Goal: Task Accomplishment & Management: Use online tool/utility

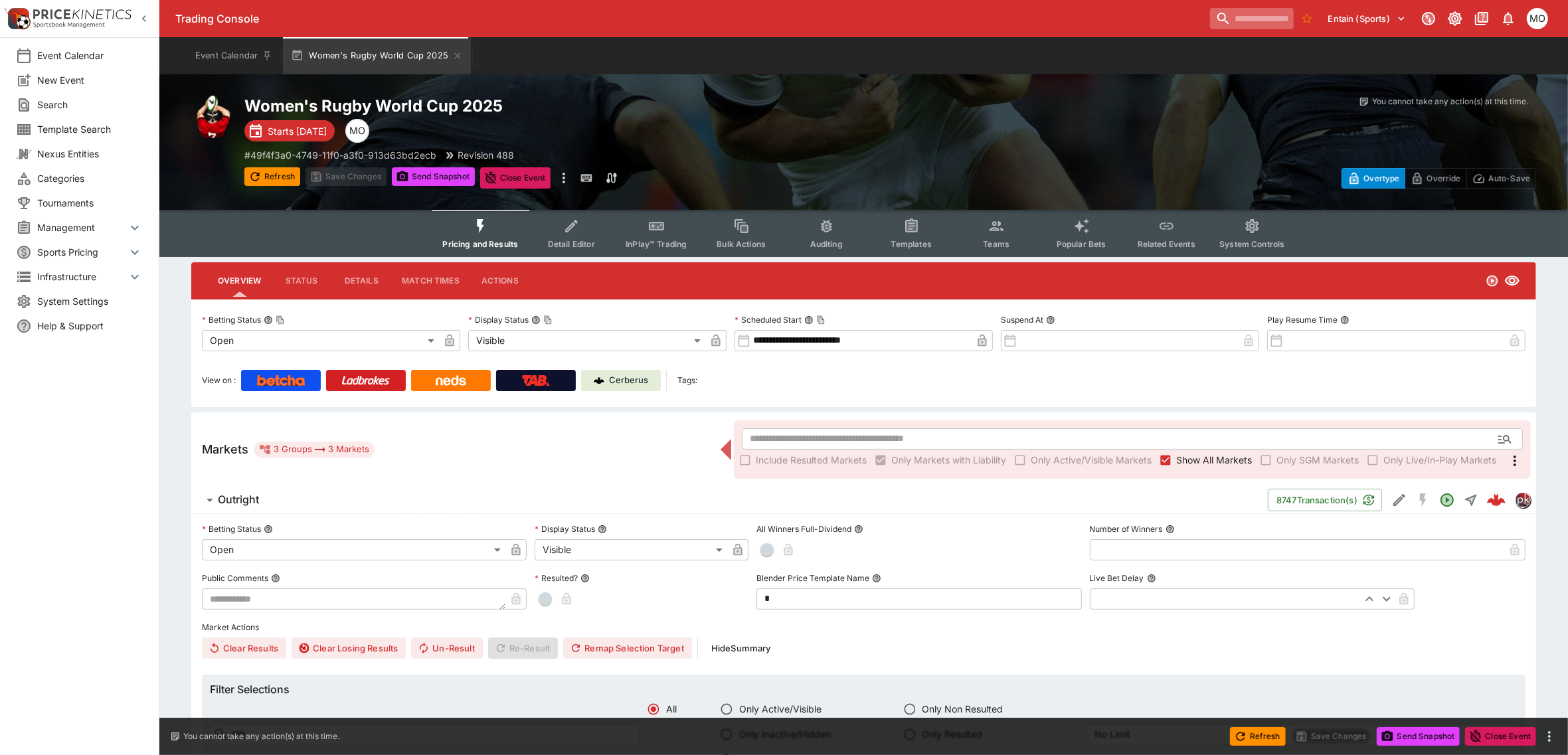
click at [1211, 24] on input "search" at bounding box center [1251, 18] width 84 height 21
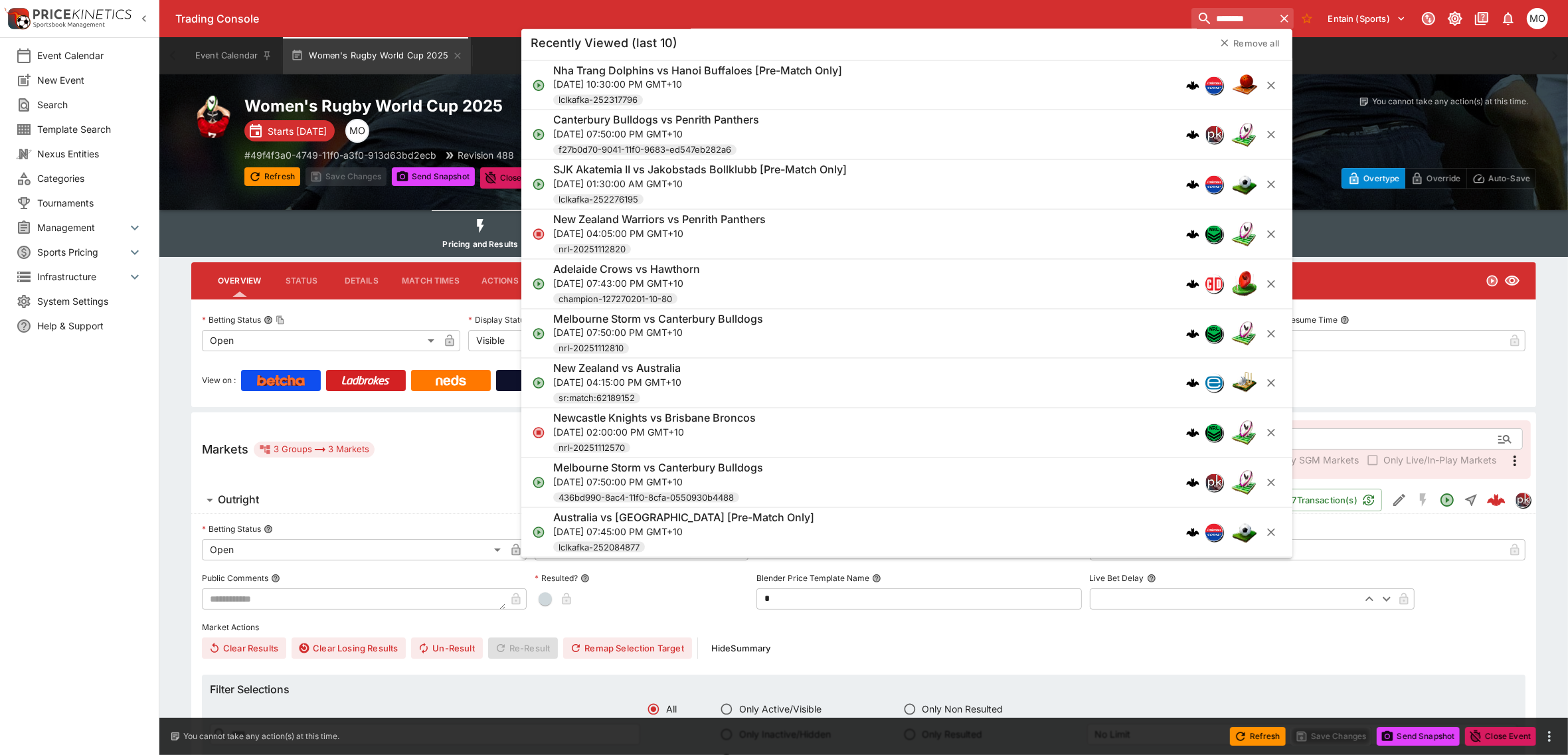
scroll to position [2509, 0]
type input "********"
click at [111, 539] on div "Event Calendar New Event Search Template Search Nexus Entities Categories Tourn…" at bounding box center [80, 377] width 160 height 755
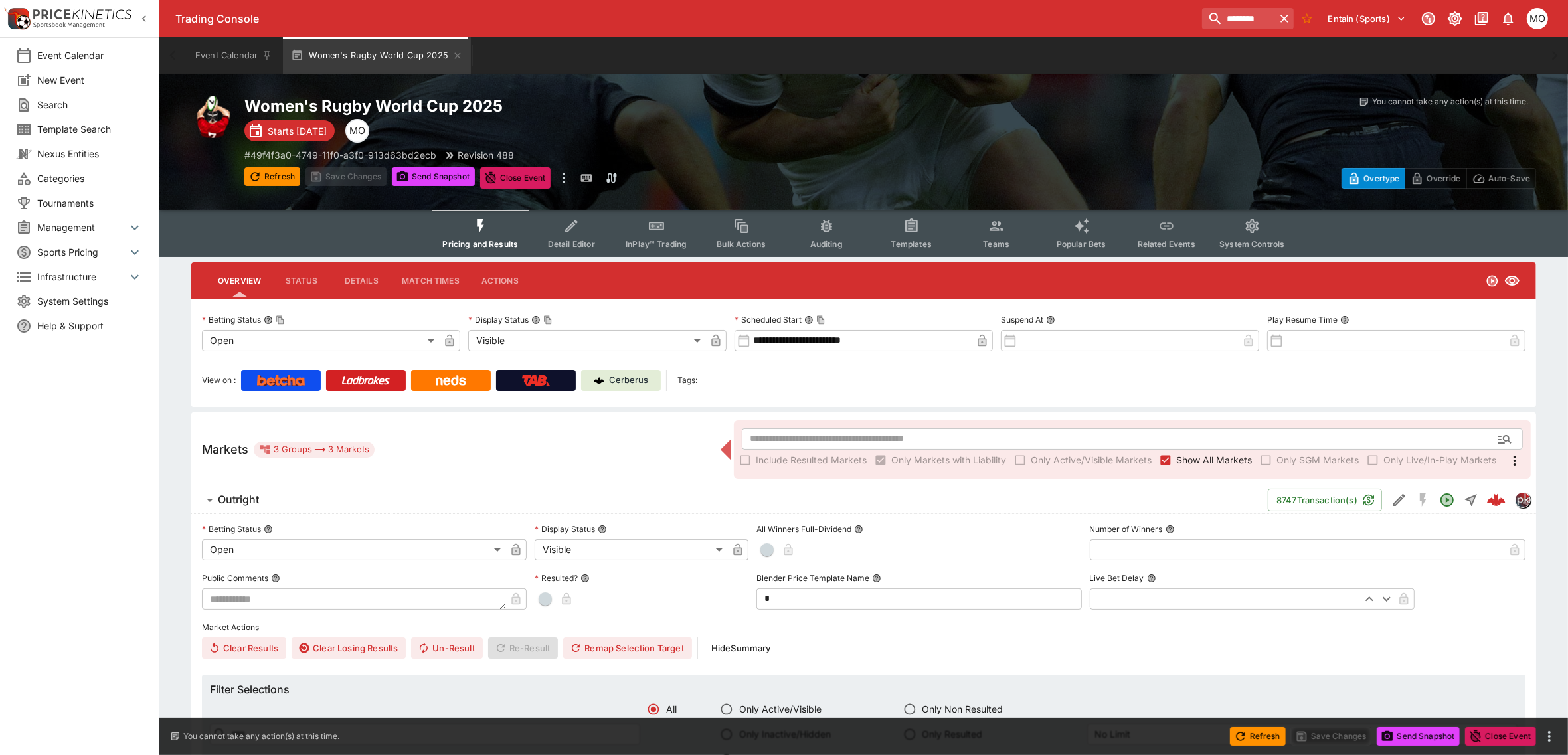
click at [64, 104] on span "Search" at bounding box center [90, 104] width 105 height 14
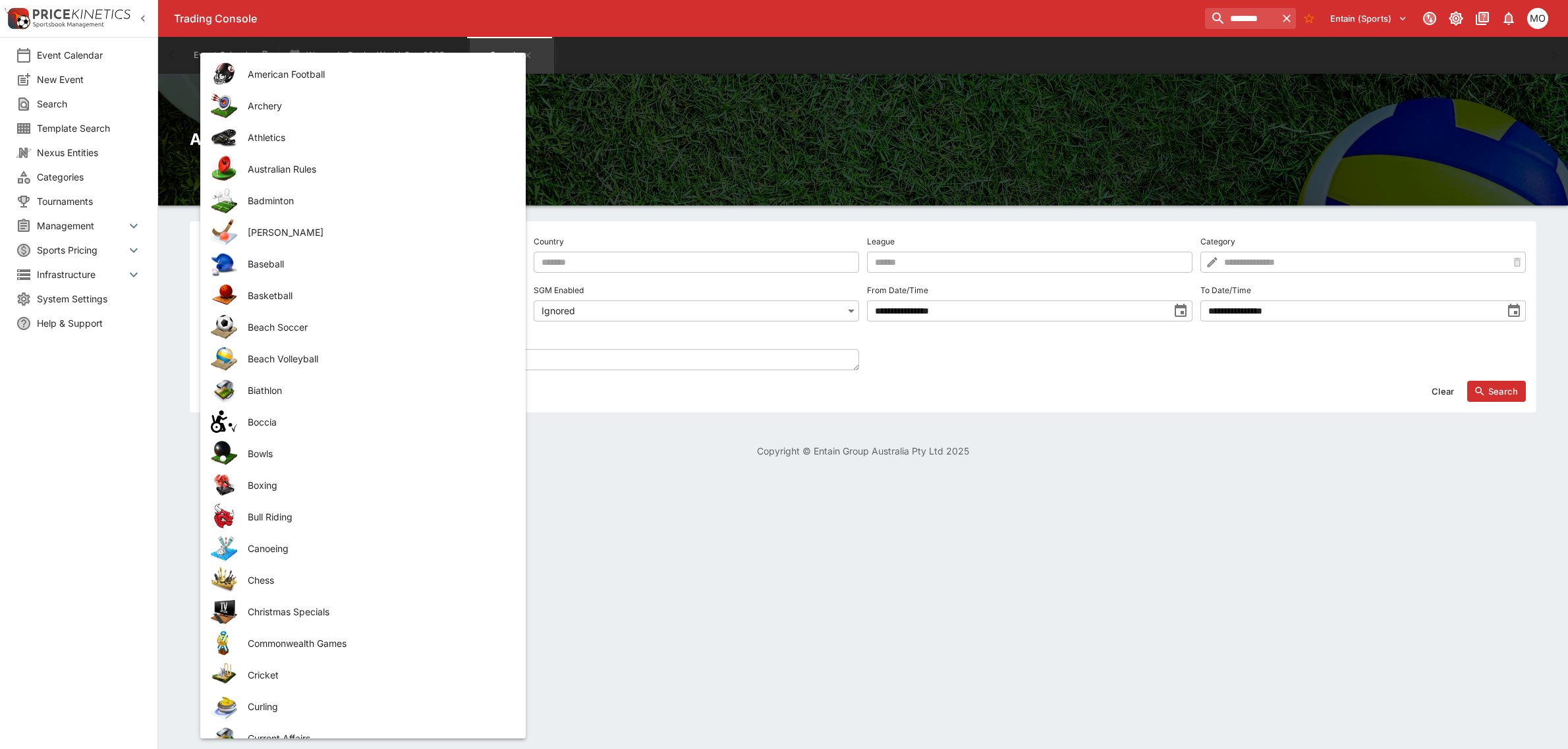
click at [370, 254] on body "**********" at bounding box center [784, 237] width 1568 height 473
click at [304, 176] on li "Australian Rules" at bounding box center [363, 169] width 325 height 32
type input "**********"
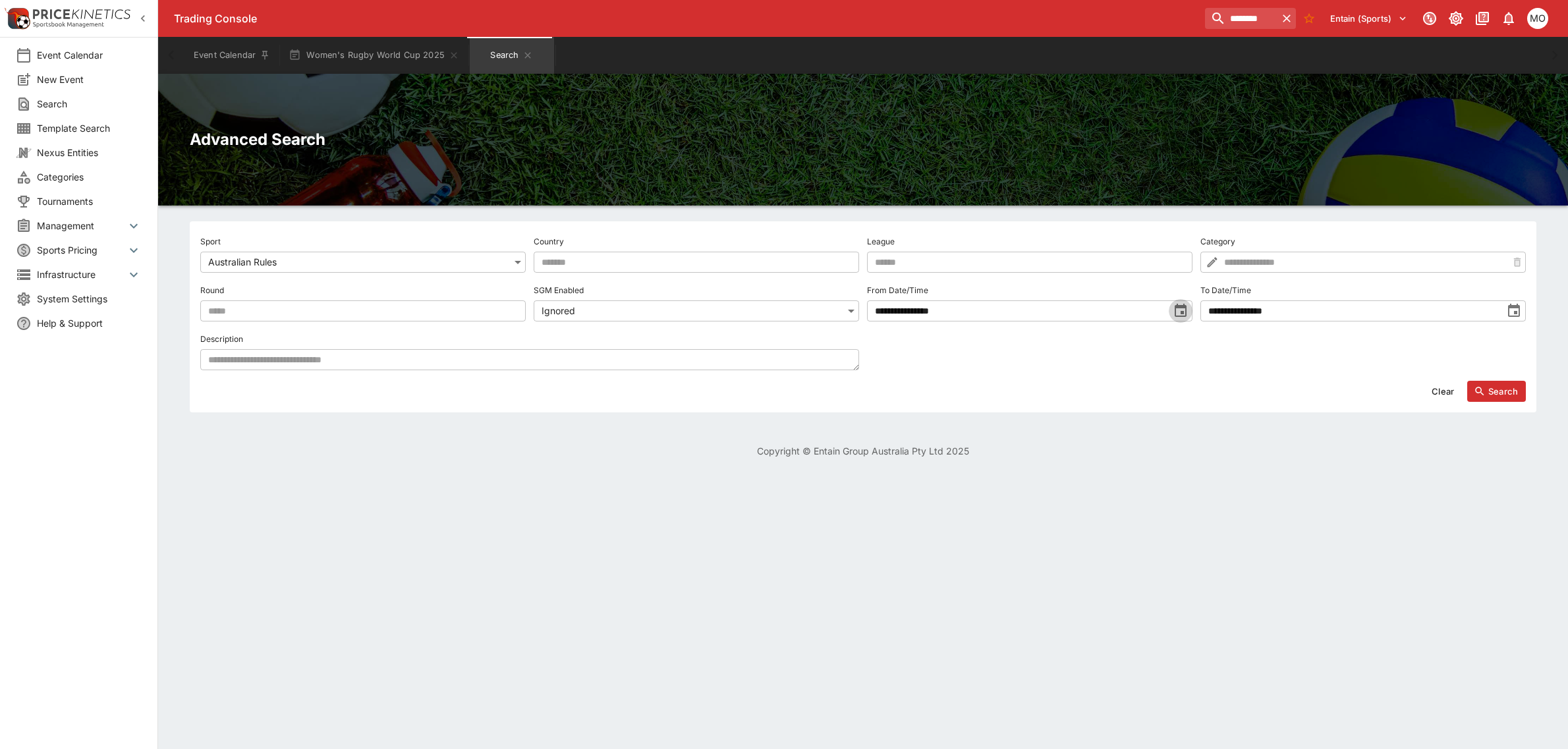
click at [1175, 313] on icon "toggle date time picker" at bounding box center [1181, 311] width 12 height 13
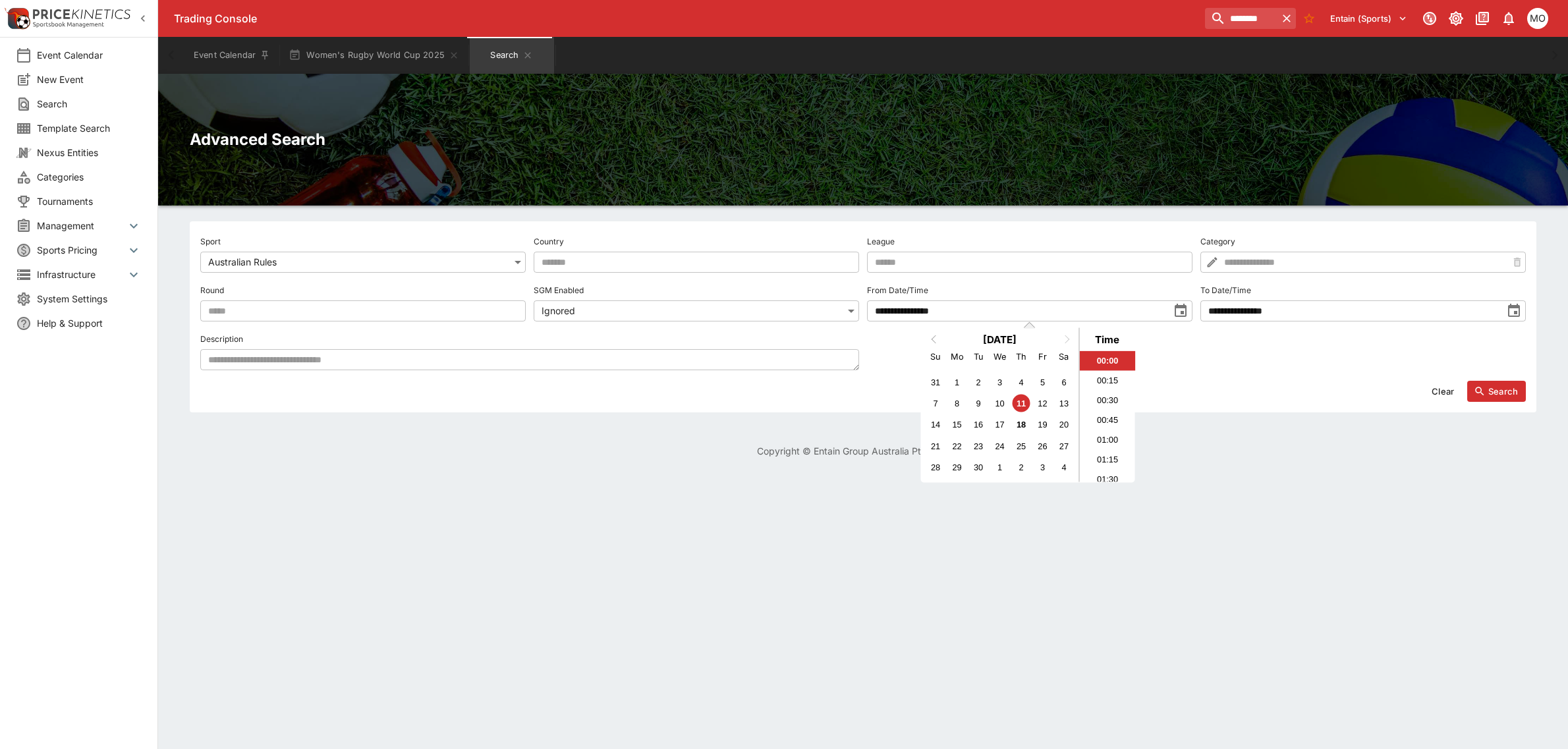
click at [934, 340] on span "Previous Month" at bounding box center [934, 339] width 0 height 15
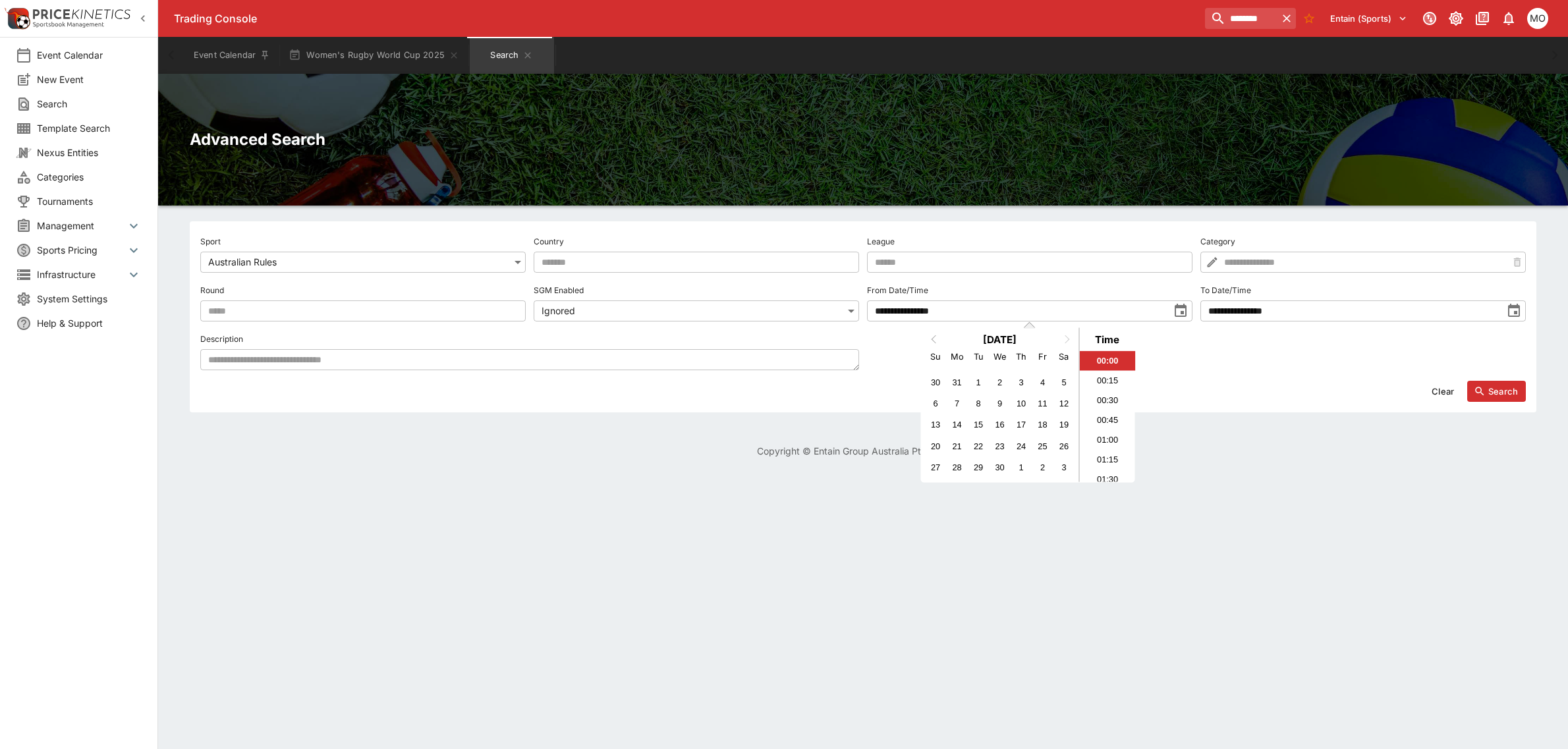
click at [934, 340] on span "Previous Month" at bounding box center [934, 339] width 0 height 15
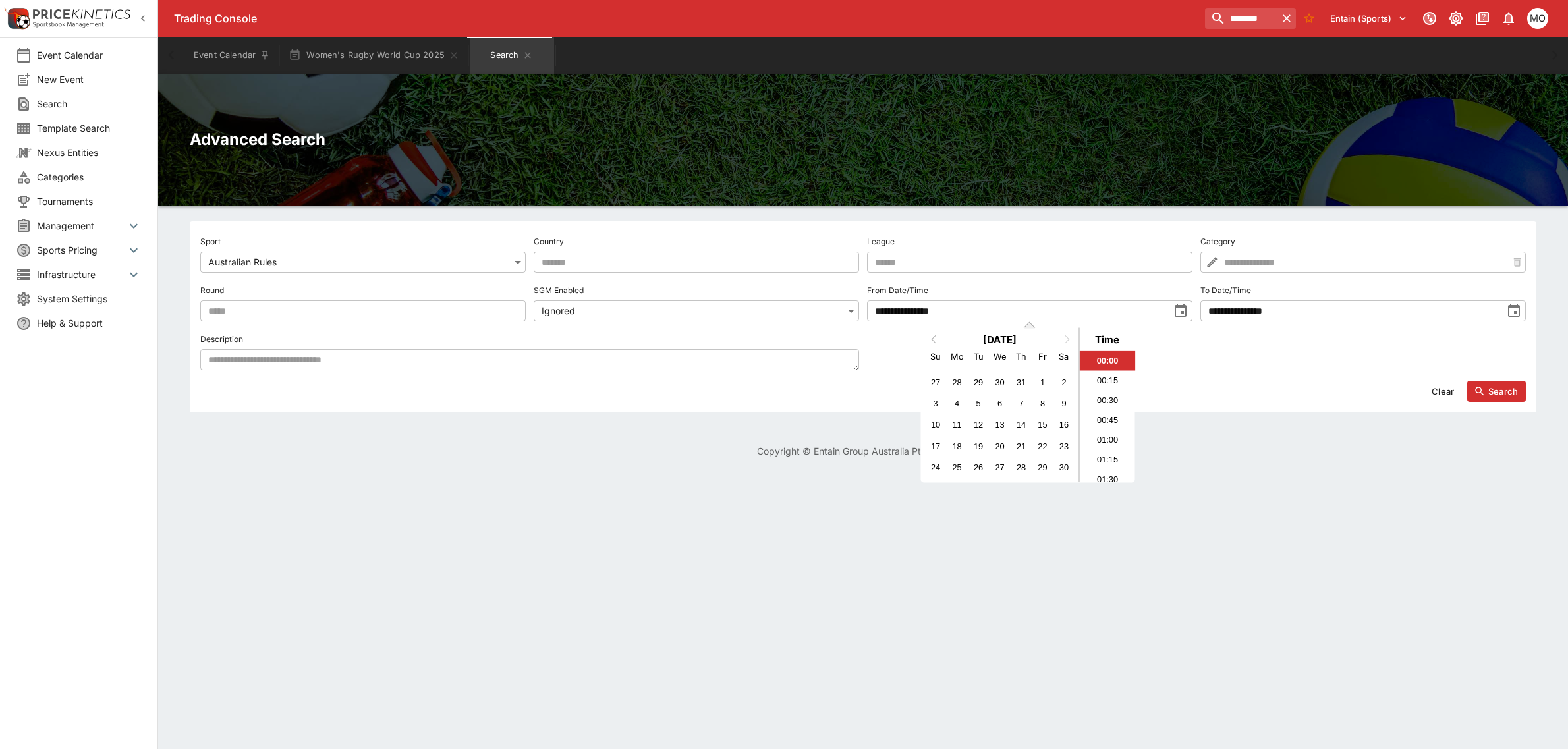
click at [934, 340] on span "Previous Month" at bounding box center [934, 339] width 0 height 15
click at [1067, 338] on span "Next Month" at bounding box center [1067, 339] width 0 height 15
click at [957, 441] on div "23" at bounding box center [957, 446] width 18 height 18
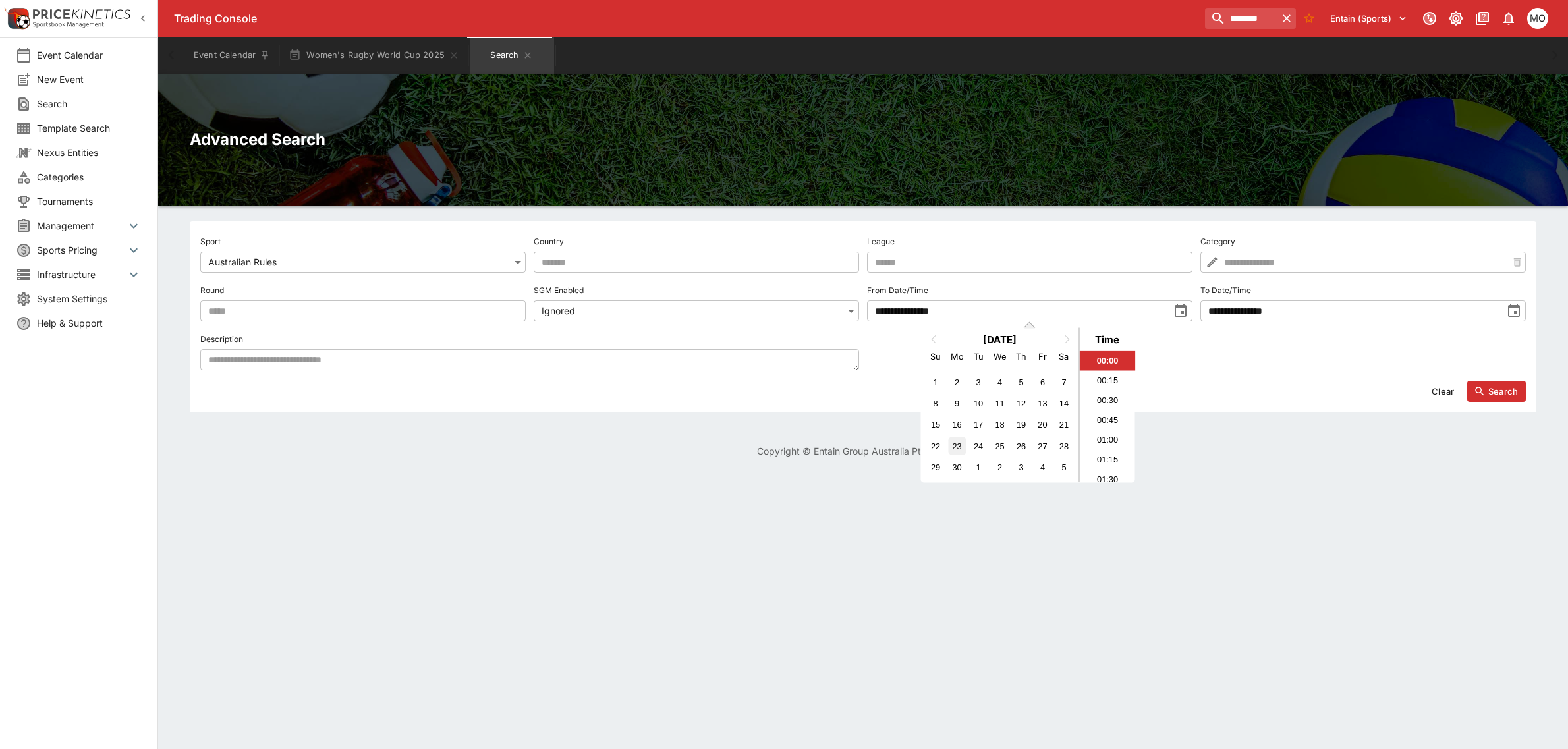
type input "**********"
click at [1091, 363] on li "00:00" at bounding box center [1107, 361] width 56 height 19
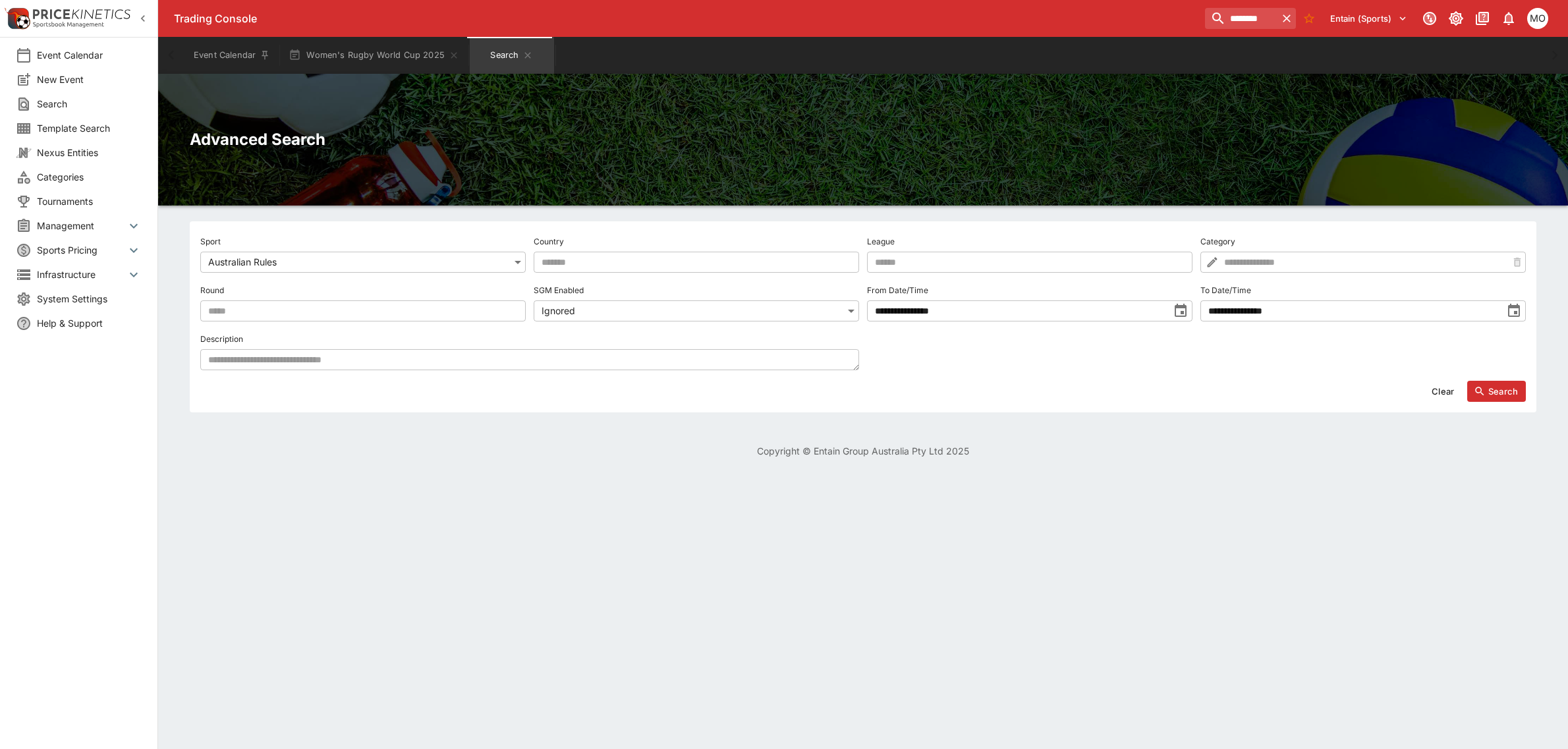
click at [1518, 313] on icon "toggle date time picker" at bounding box center [1513, 311] width 12 height 13
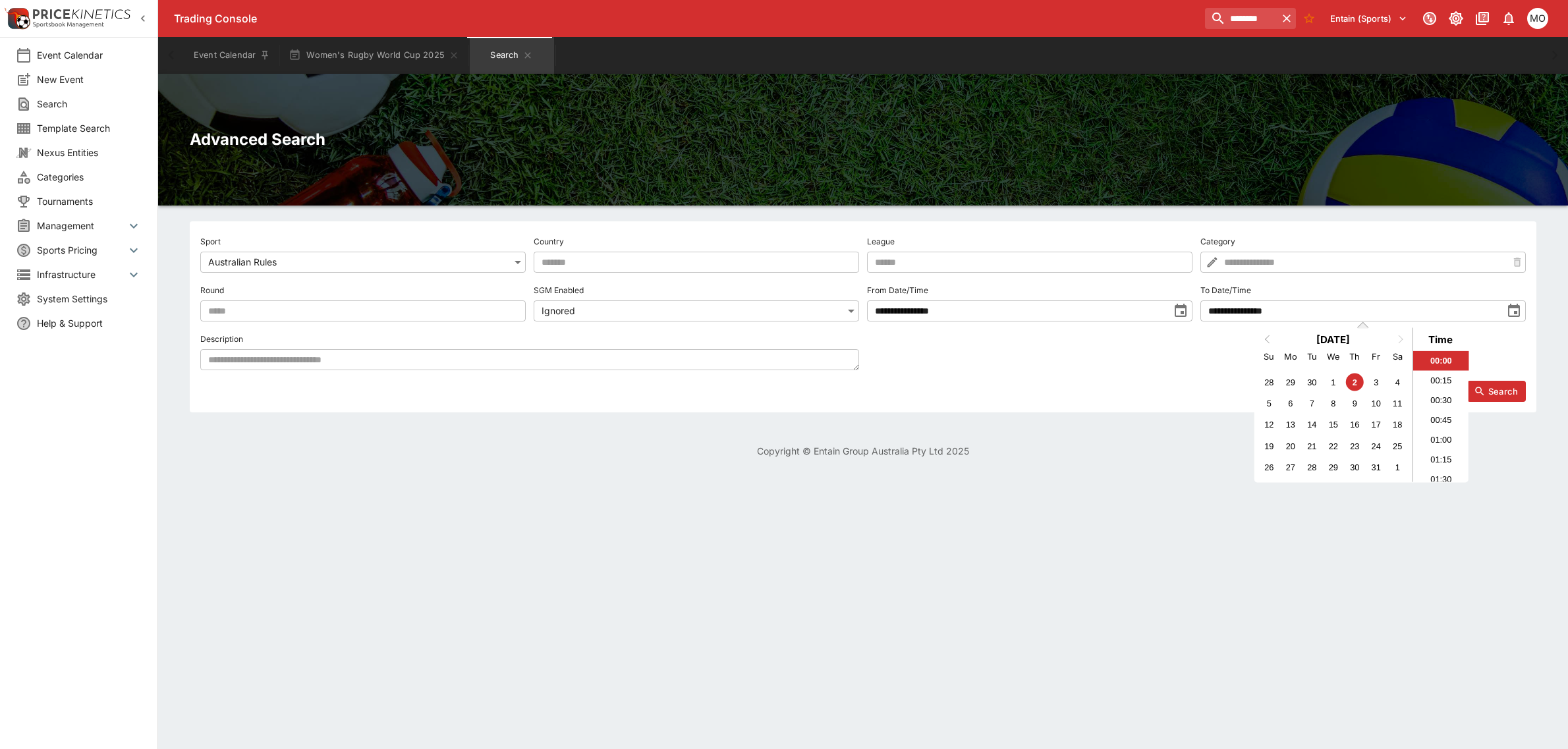
click at [1267, 340] on span "Previous Month" at bounding box center [1267, 339] width 0 height 15
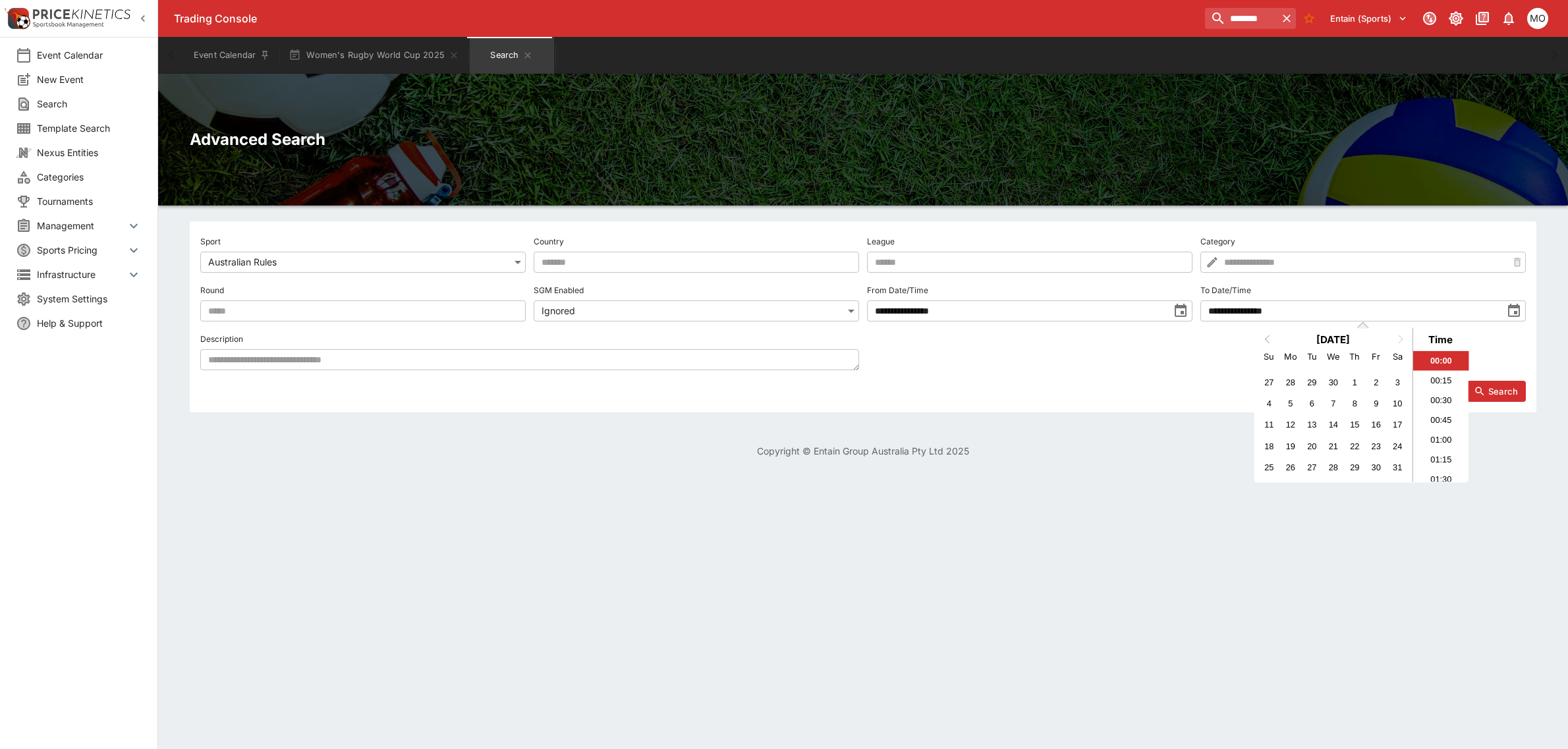
click at [1267, 340] on span "Previous Month" at bounding box center [1267, 339] width 0 height 15
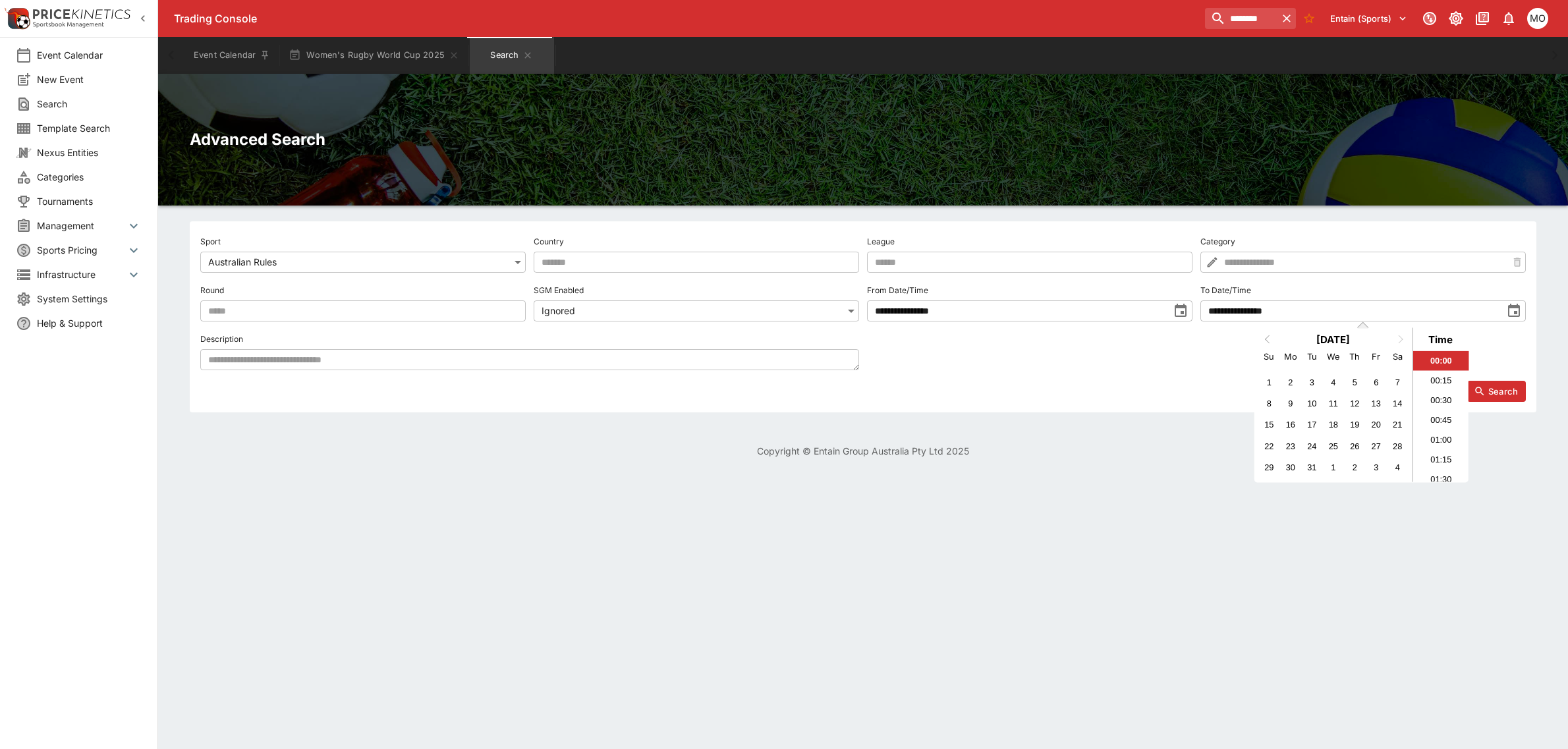
click at [1267, 340] on span "Previous Month" at bounding box center [1267, 339] width 0 height 15
click at [1285, 442] on div "23" at bounding box center [1289, 446] width 18 height 18
type input "**********"
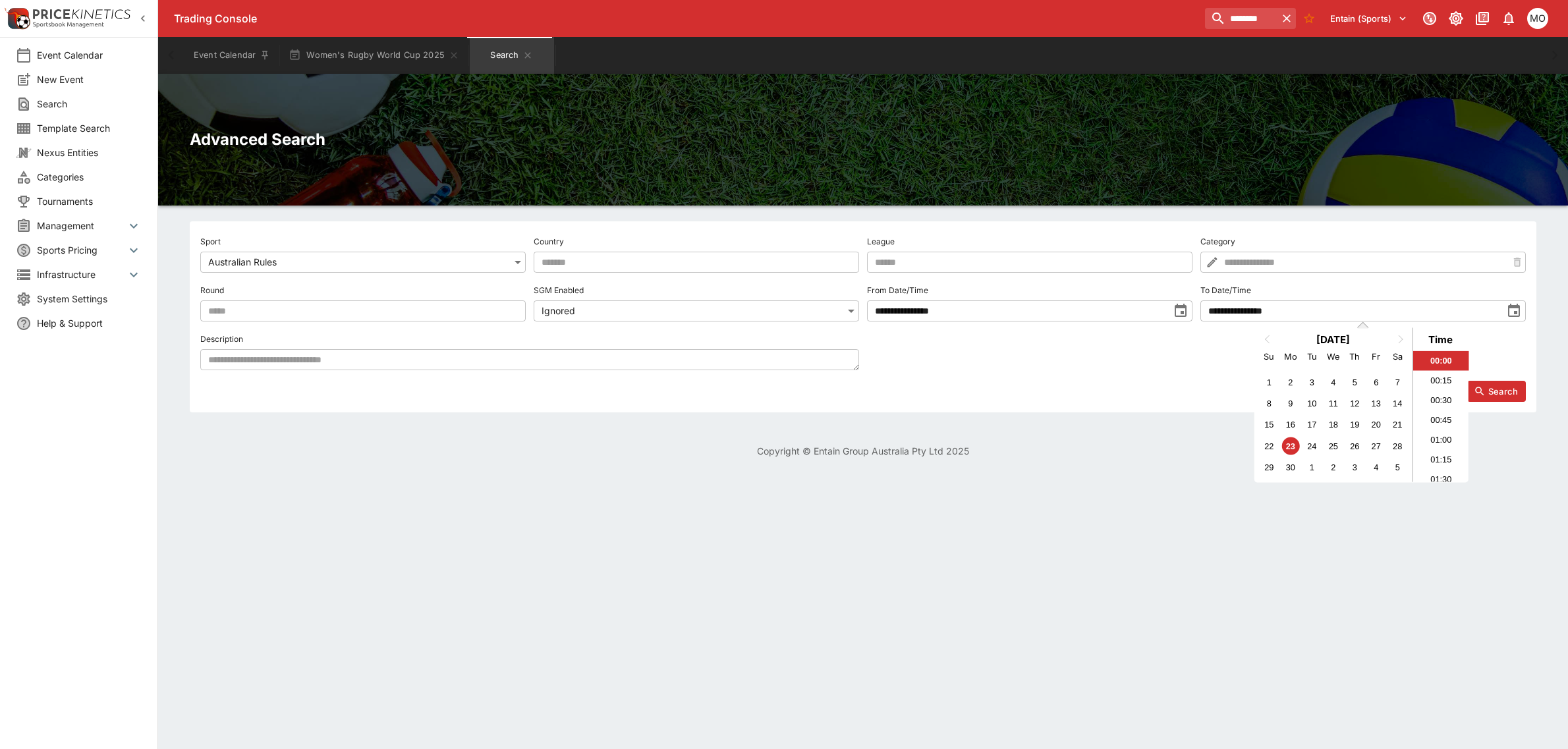
click at [1502, 394] on button "Search" at bounding box center [1496, 391] width 59 height 21
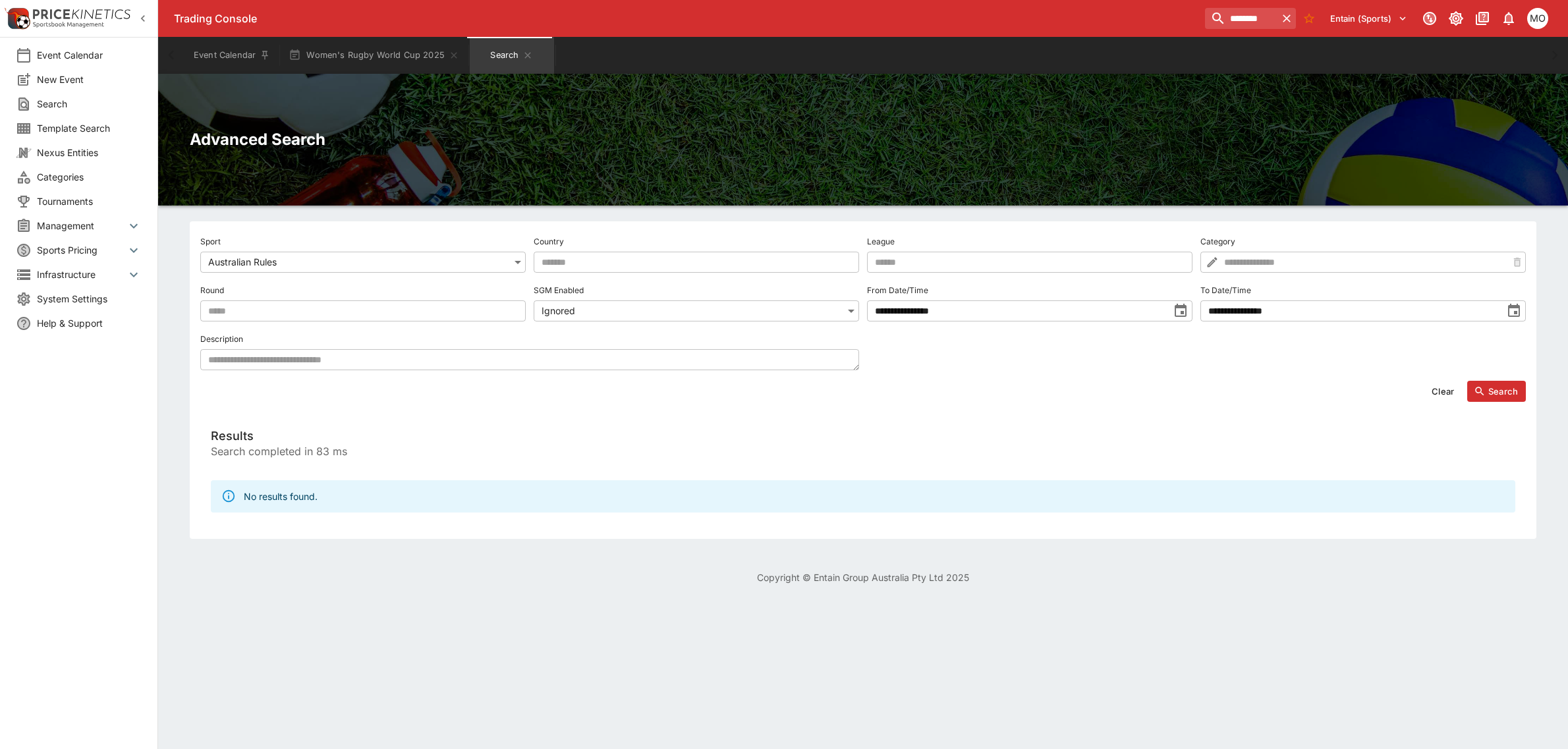
click at [1179, 310] on icon "toggle date time picker" at bounding box center [1180, 311] width 16 height 16
click at [934, 443] on div "22" at bounding box center [936, 446] width 18 height 18
type input "**********"
click at [1094, 356] on li "00:00" at bounding box center [1107, 361] width 56 height 19
click at [1484, 387] on icon "button" at bounding box center [1480, 392] width 12 height 12
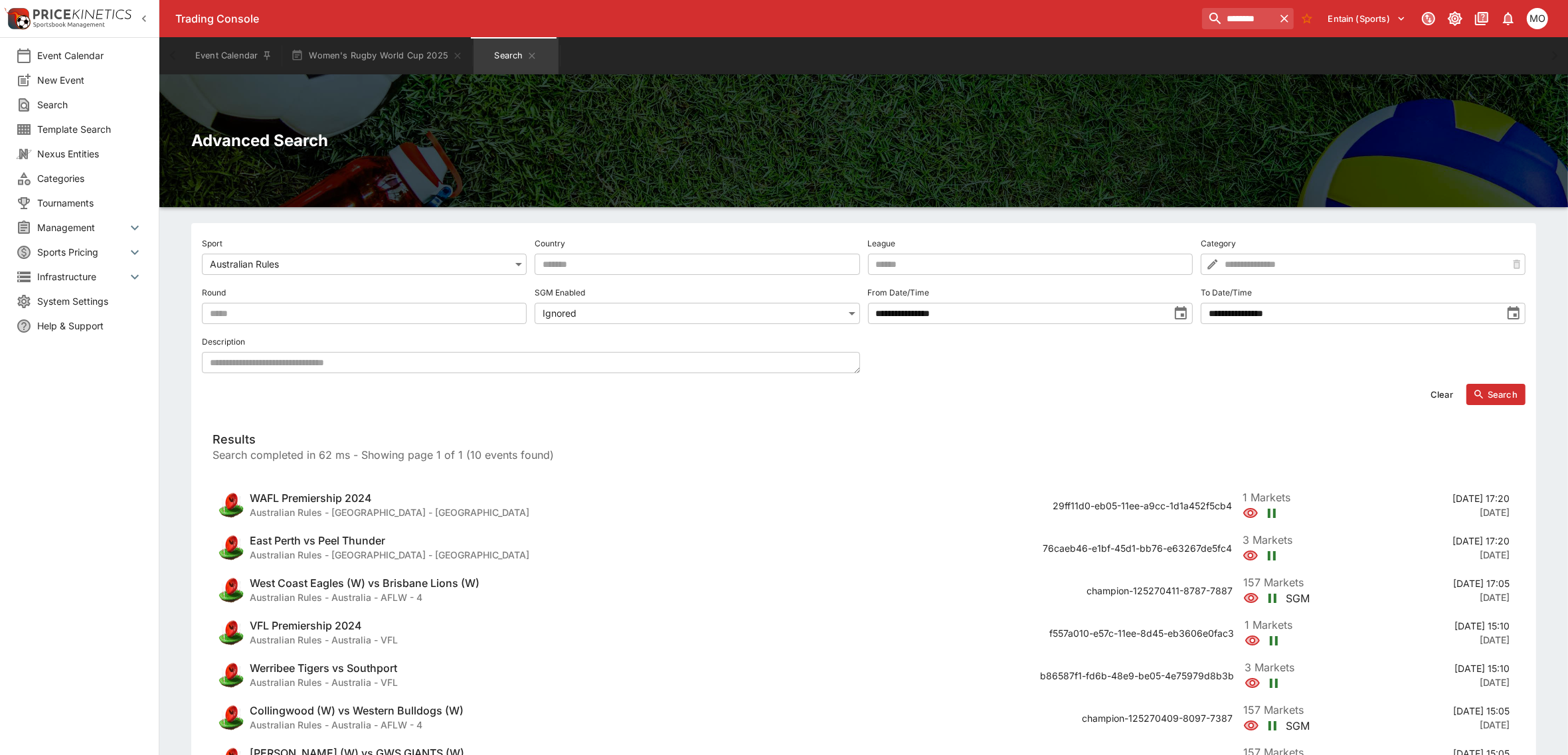
click at [354, 355] on textarea at bounding box center [531, 363] width 658 height 21
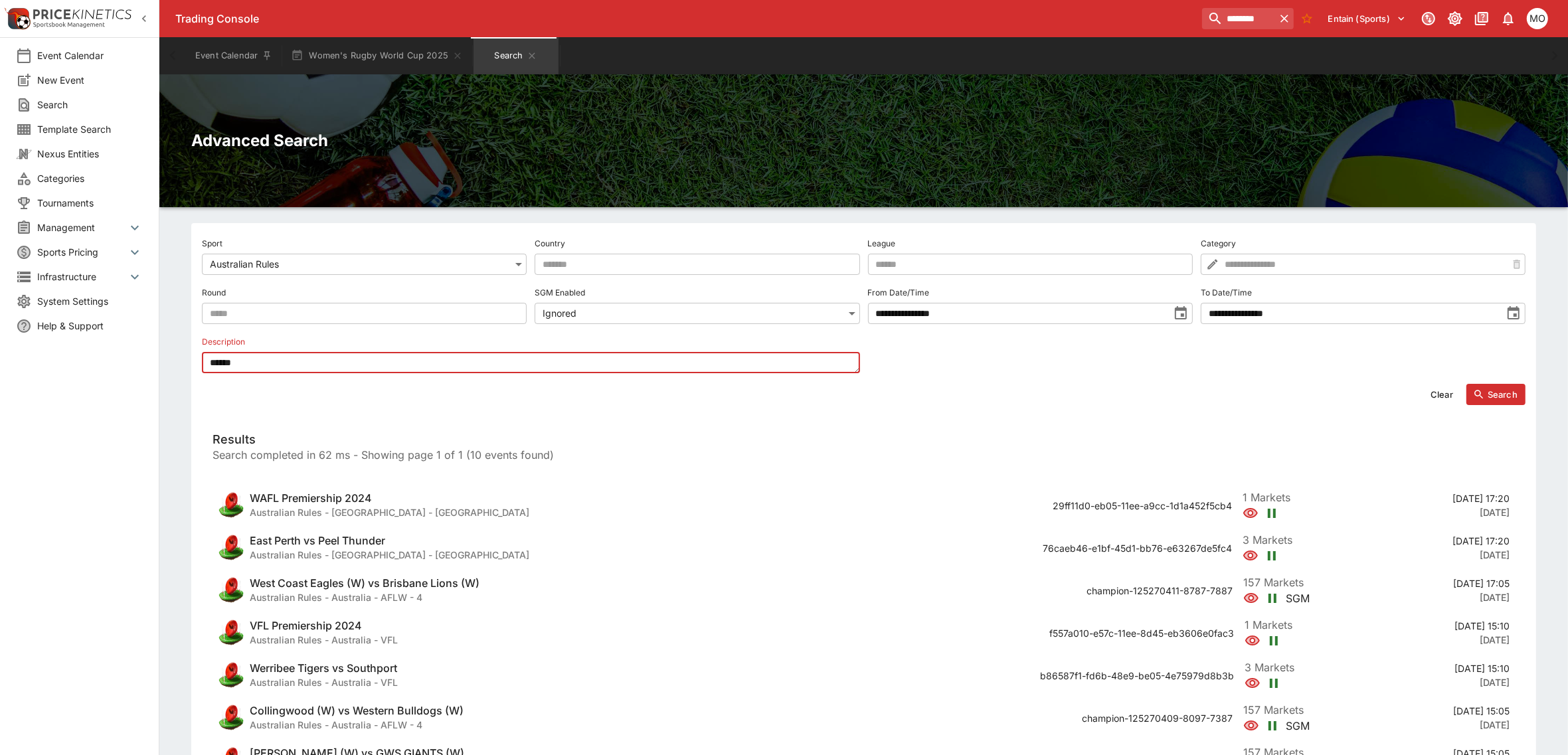
type textarea "******"
click at [1492, 394] on button "Search" at bounding box center [1496, 394] width 59 height 21
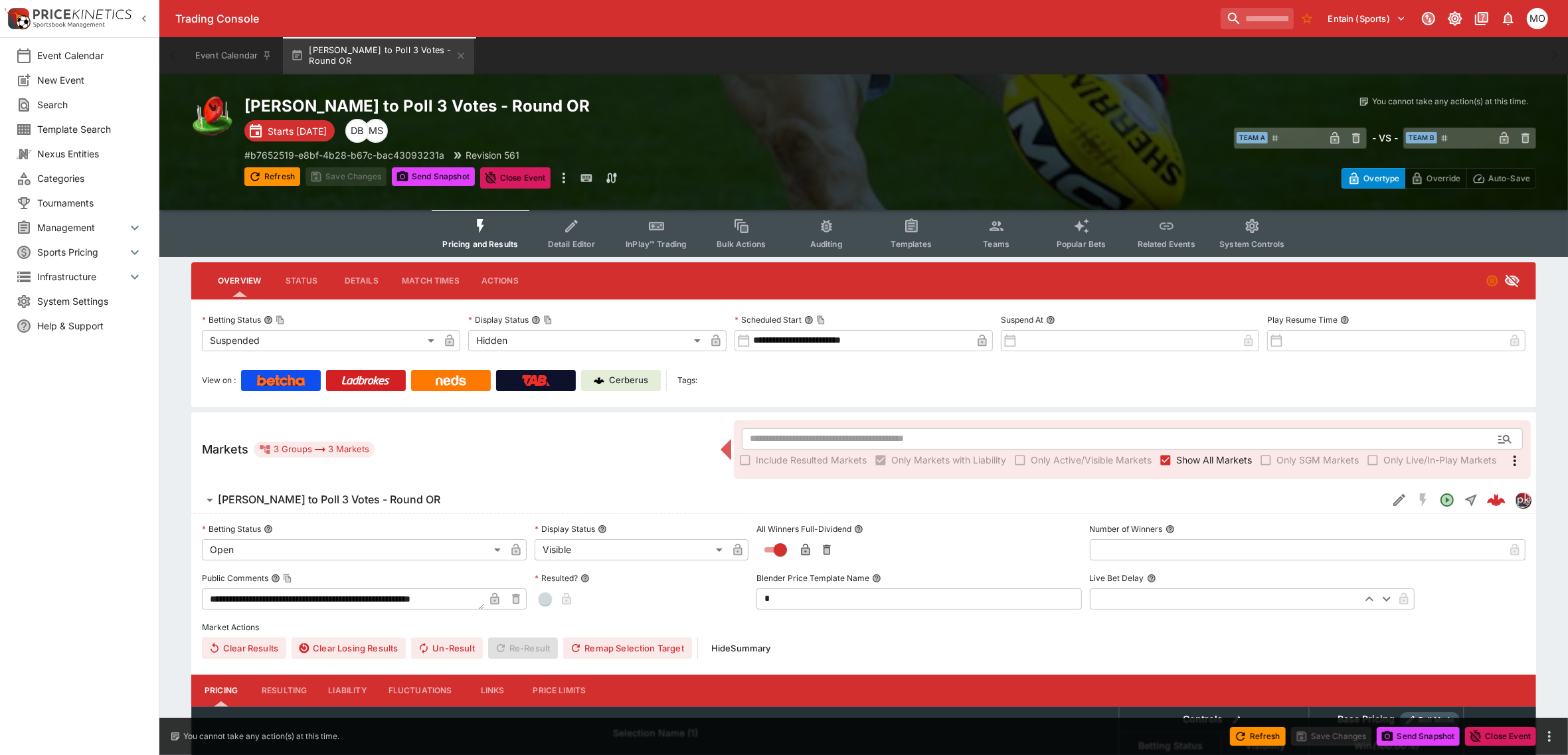
click at [897, 251] on button "Templates" at bounding box center [911, 234] width 85 height 48
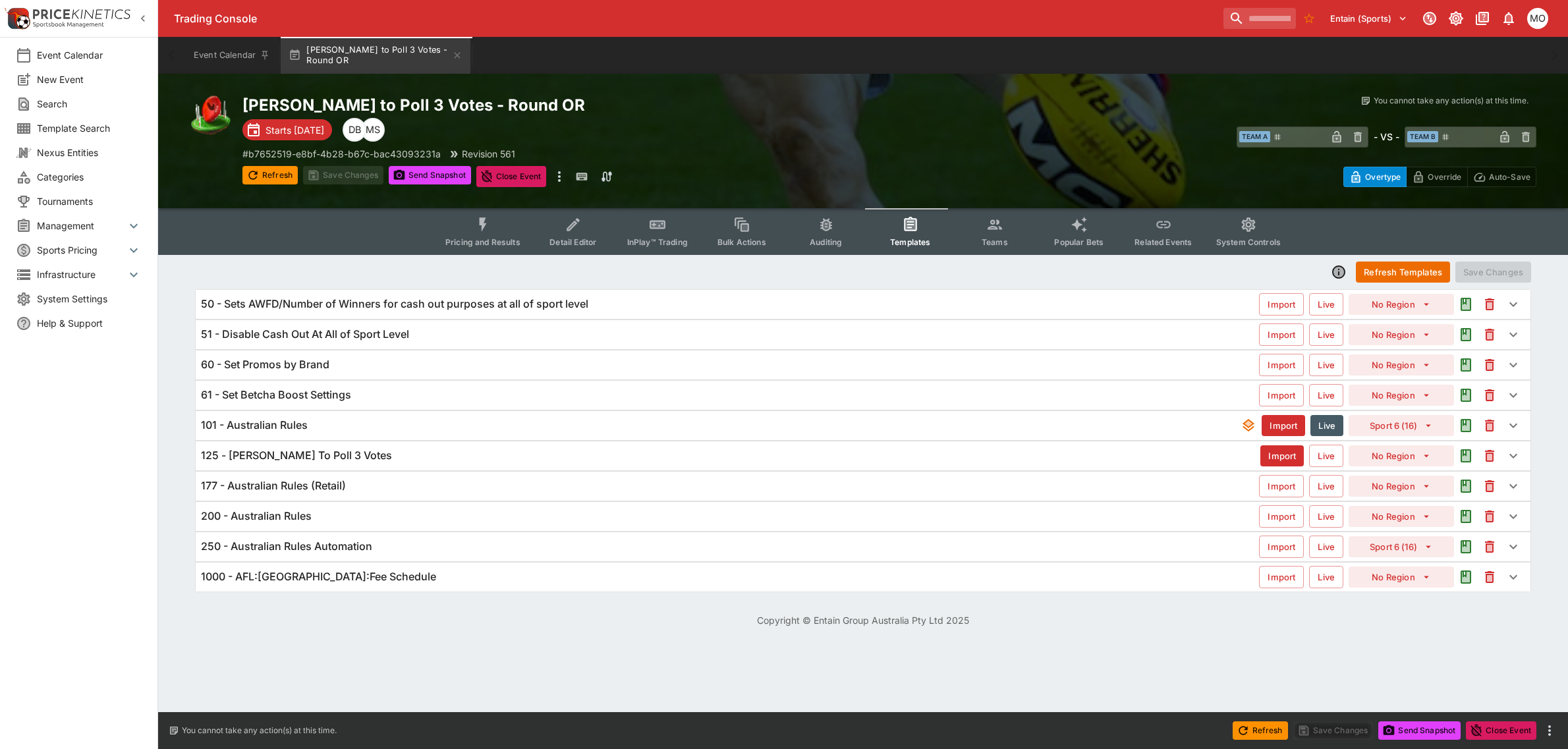
click at [338, 456] on h6 "125 - Brownlow To Poll 3 Votes" at bounding box center [296, 456] width 191 height 13
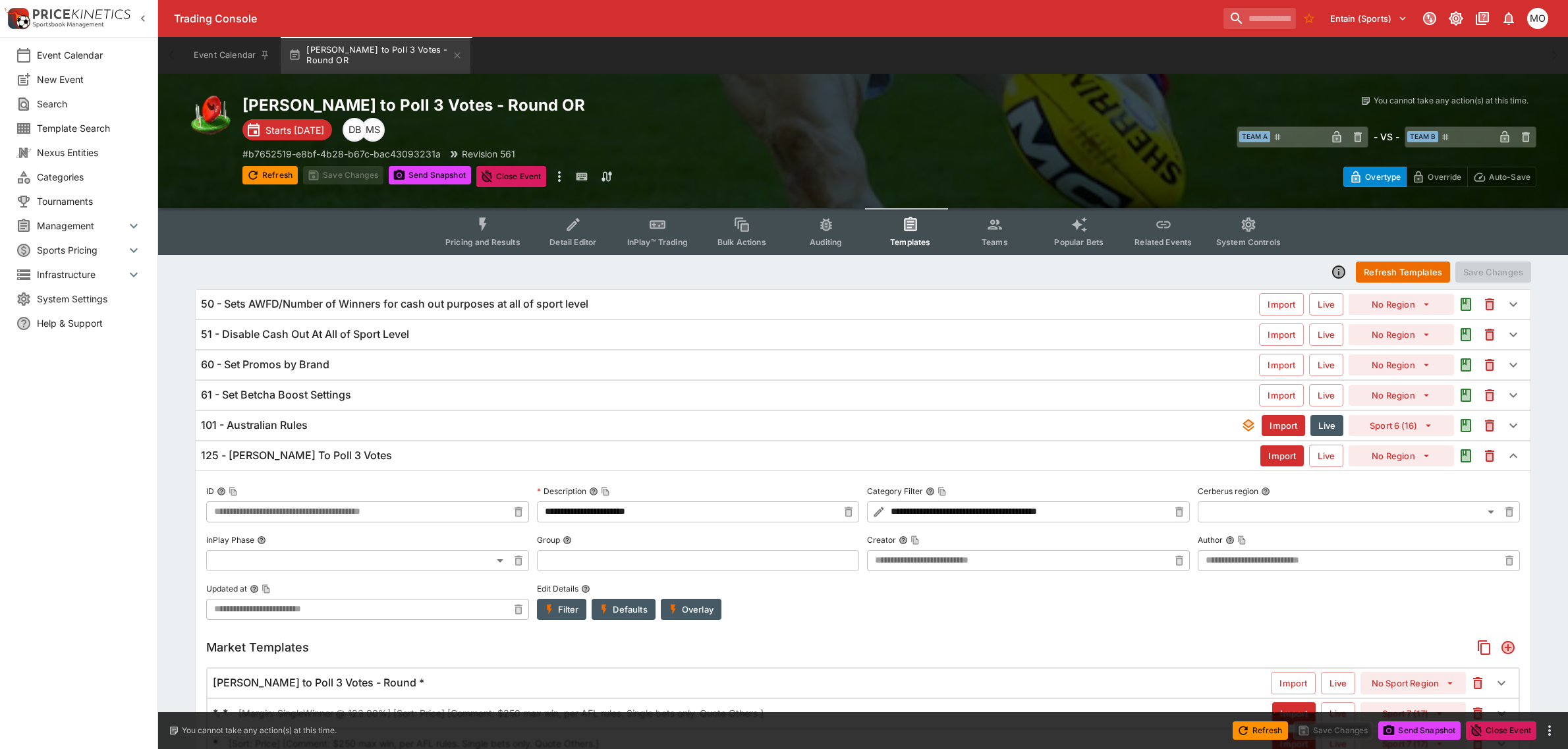
type input "**********"
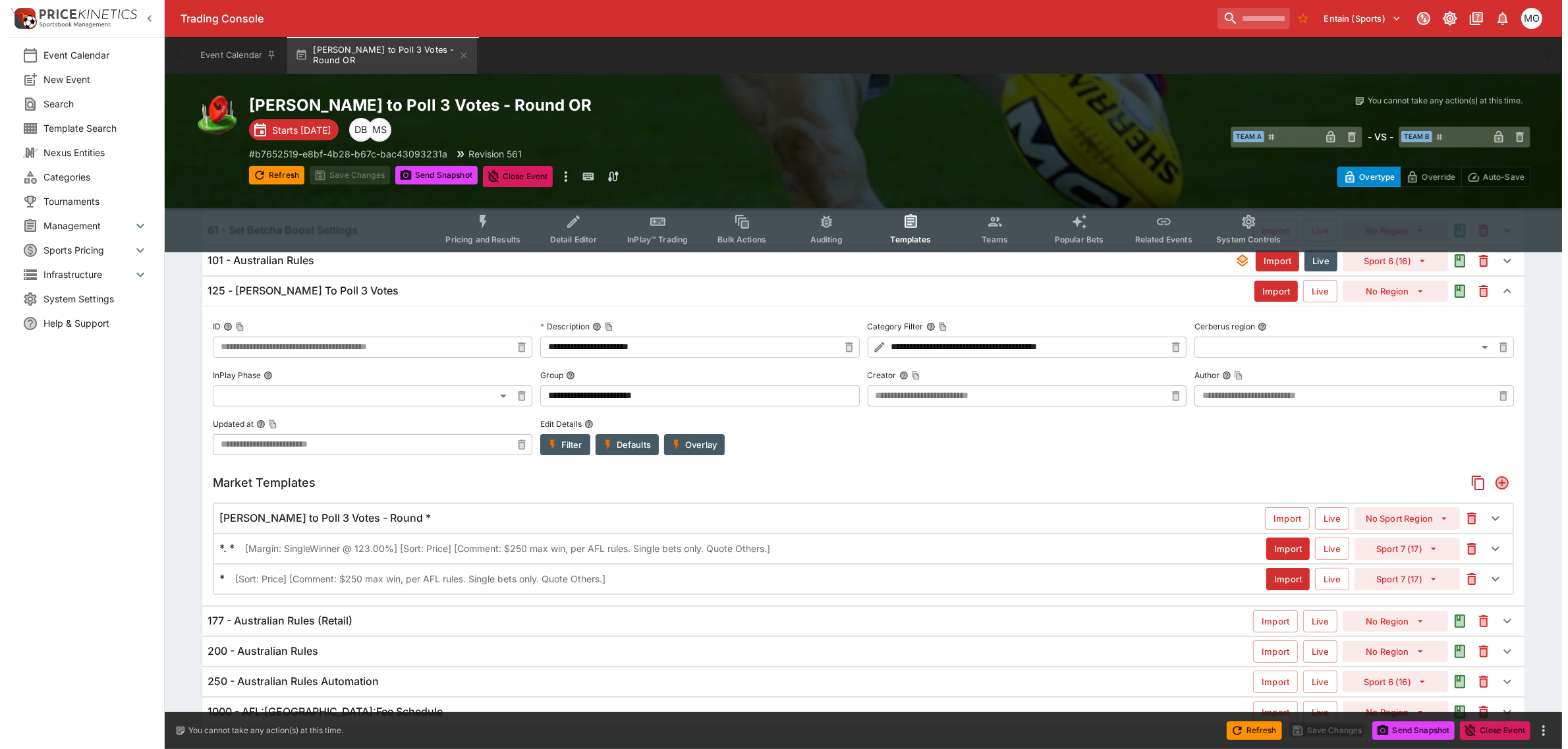
scroll to position [195, 0]
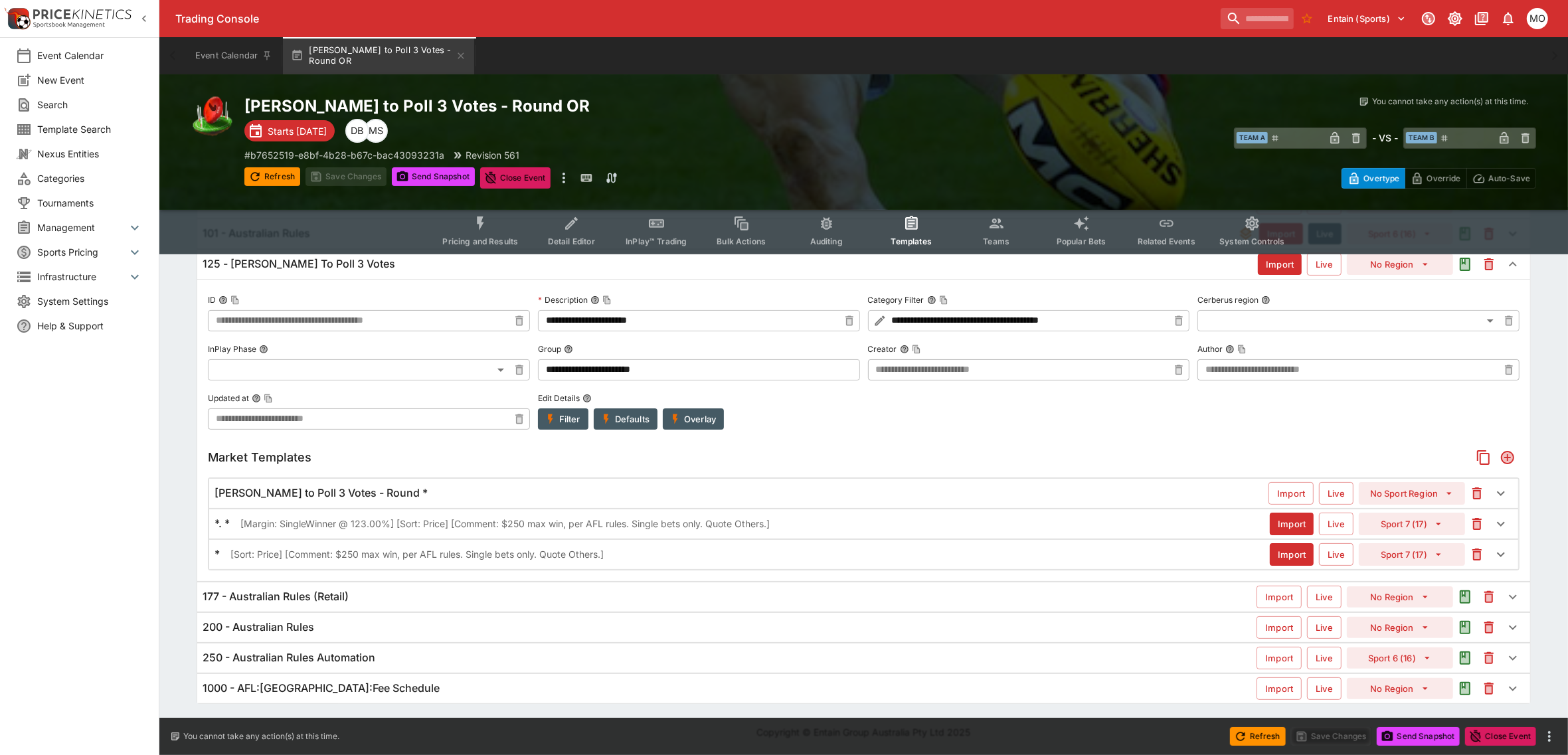
click at [621, 529] on p "[Margin: SingleWinner @ 123.00%] [Sort: Price] [Comment: $250 max win, per AFL …" at bounding box center [504, 524] width 529 height 14
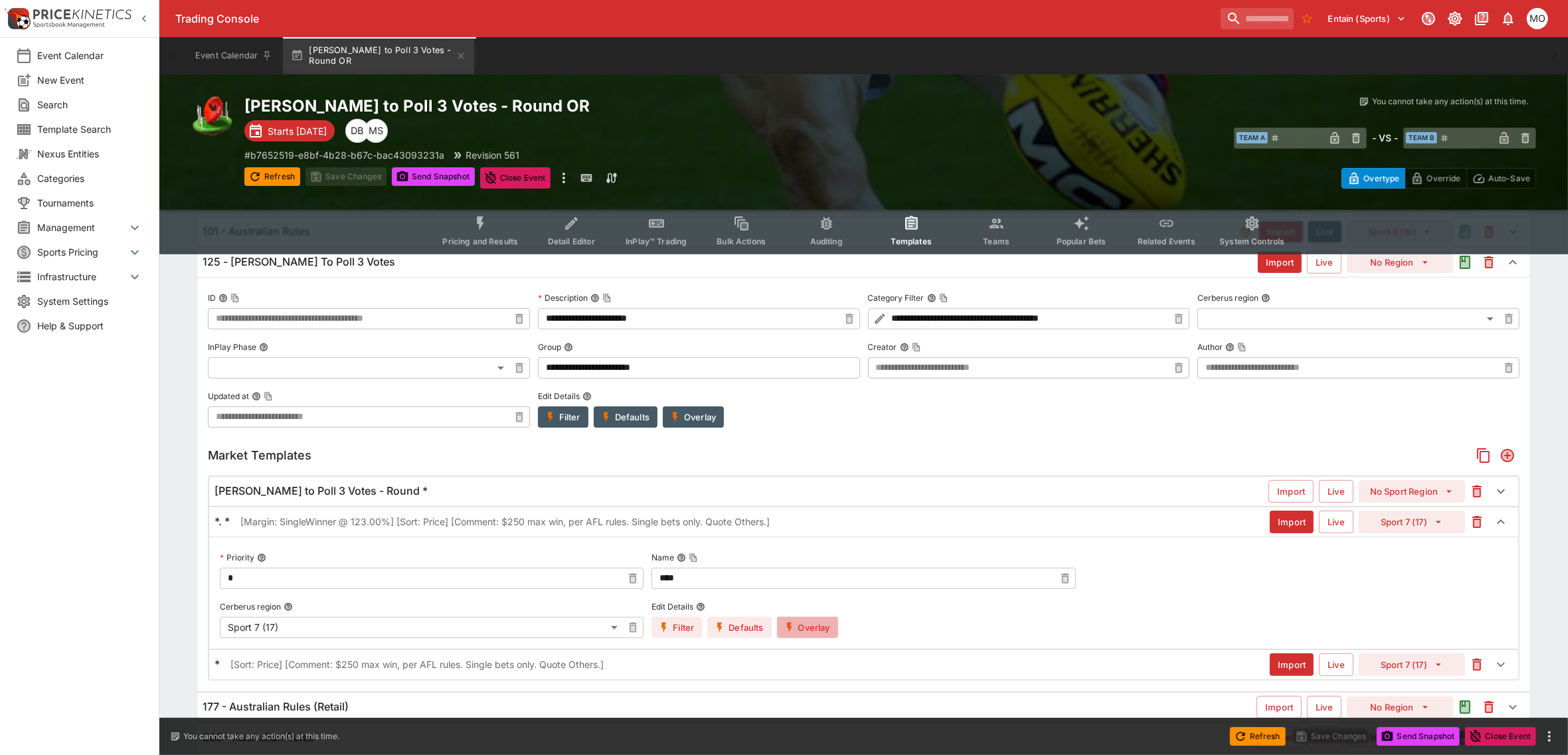
click at [792, 632] on icon "button" at bounding box center [790, 628] width 12 height 12
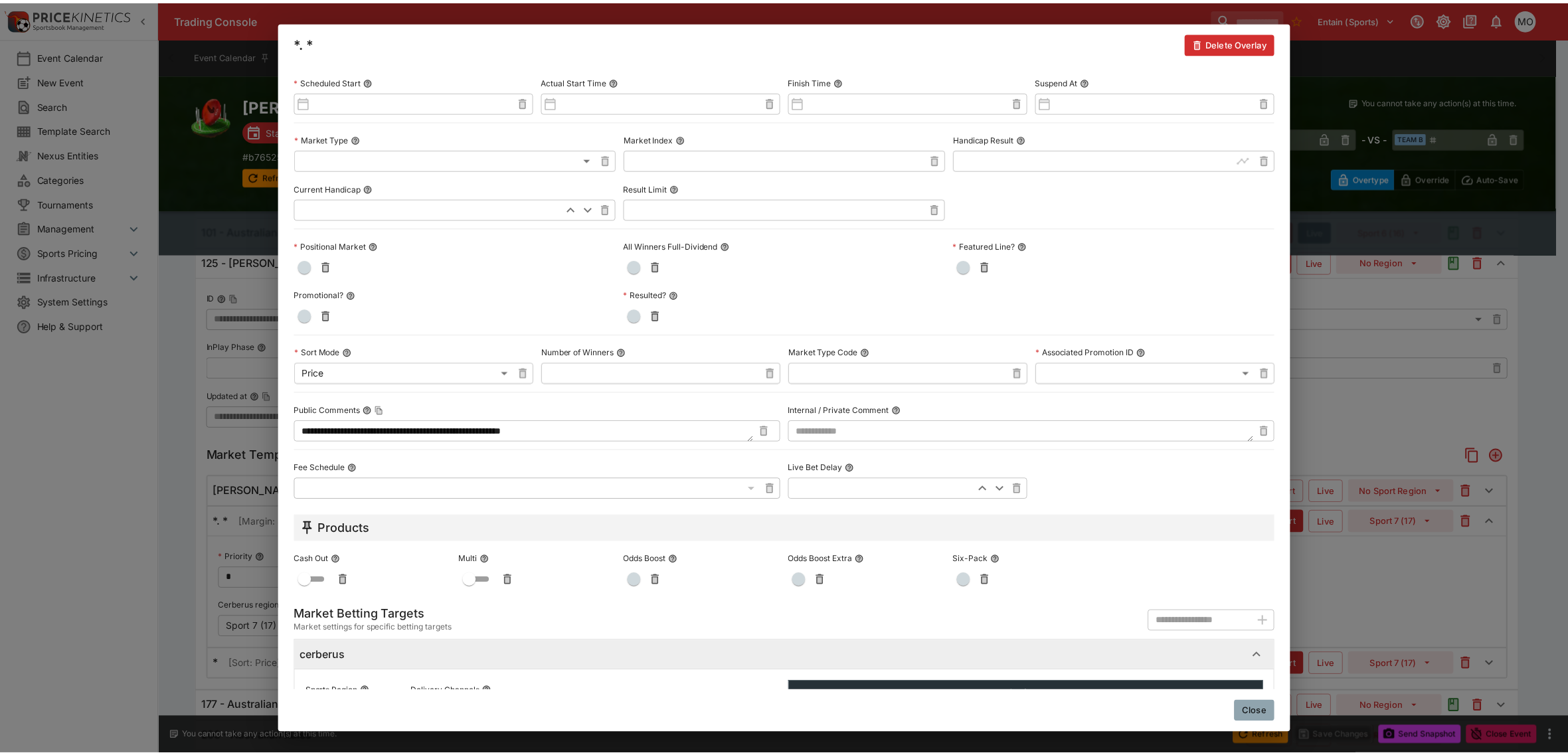
scroll to position [503, 0]
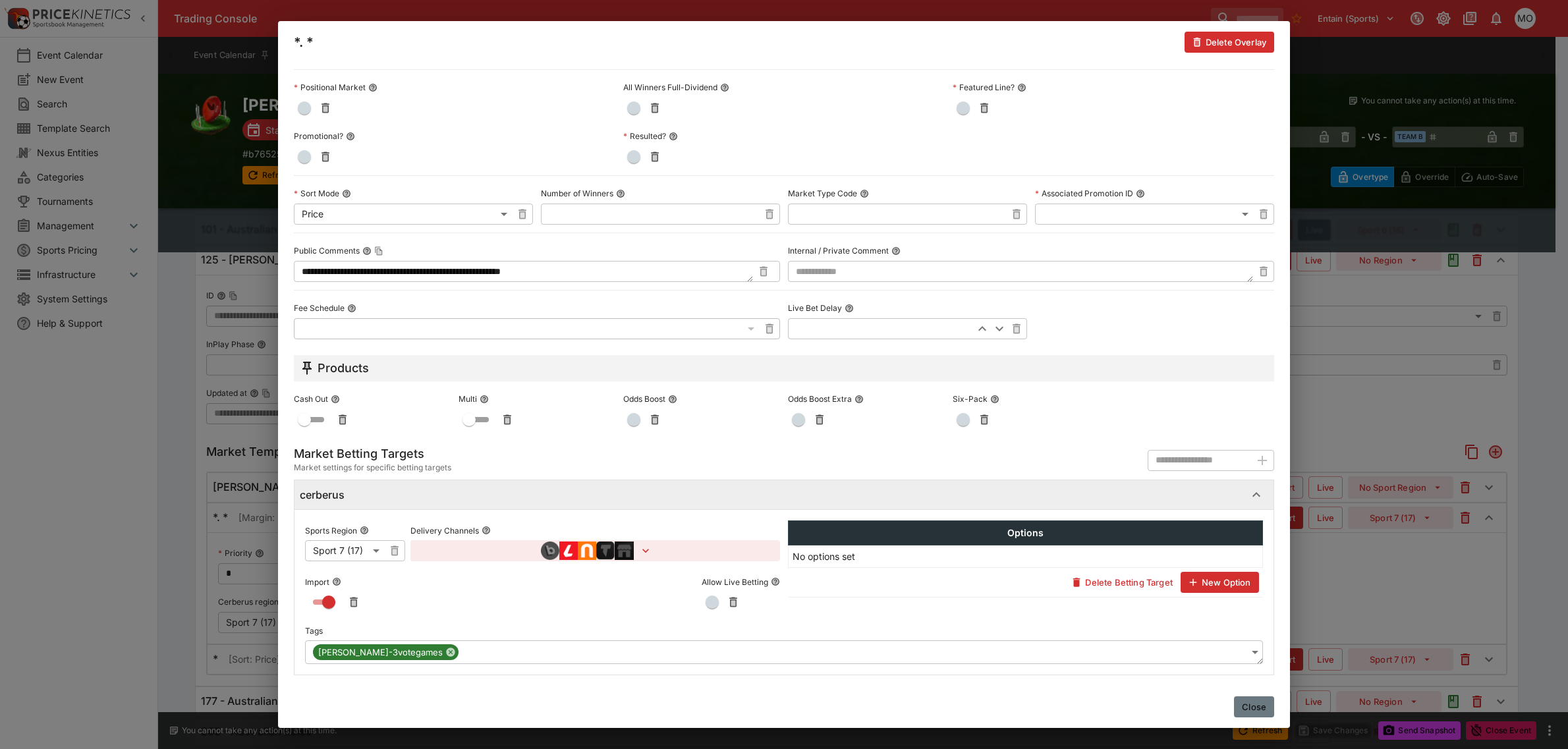
click at [1246, 702] on button "Close" at bounding box center [1254, 707] width 40 height 21
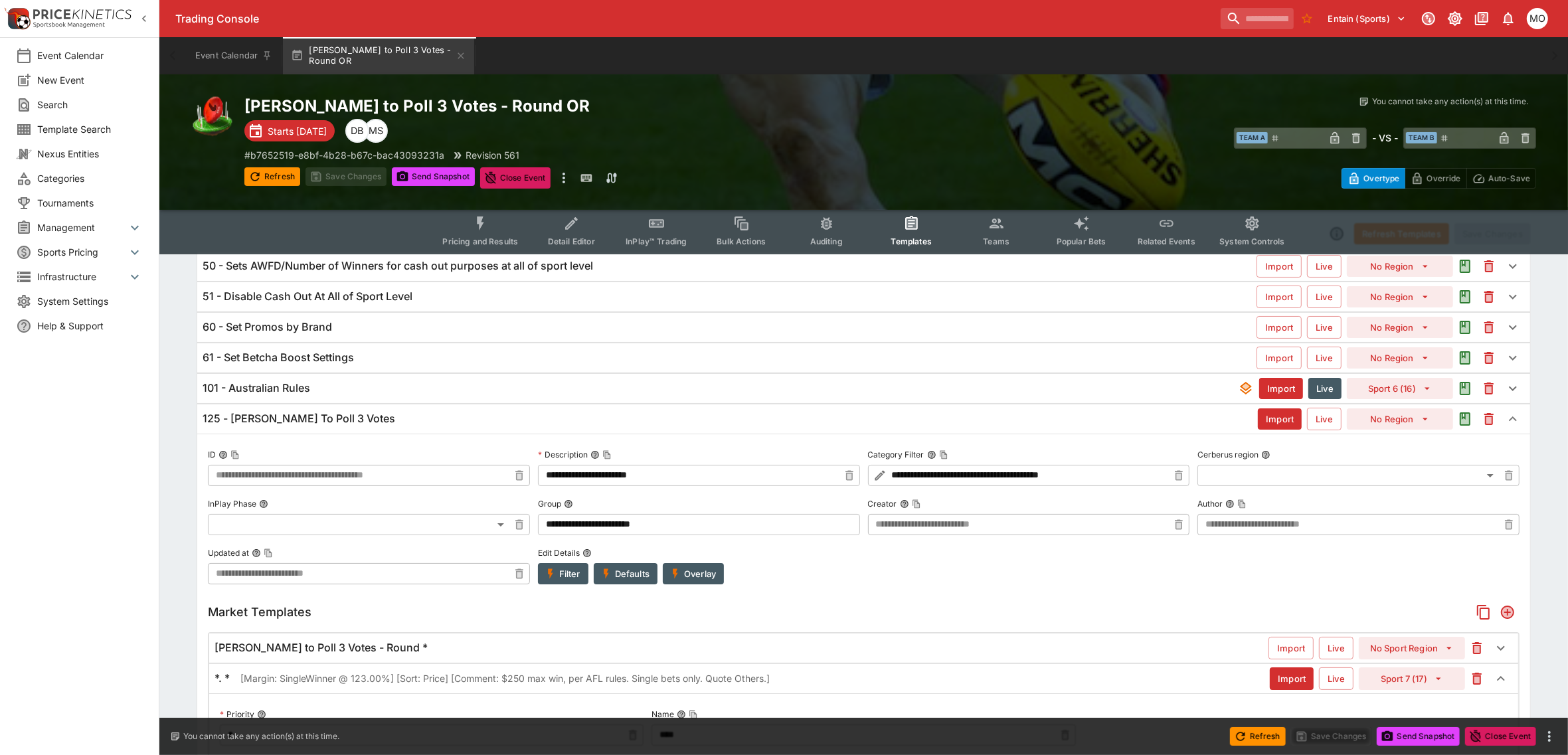
scroll to position [0, 0]
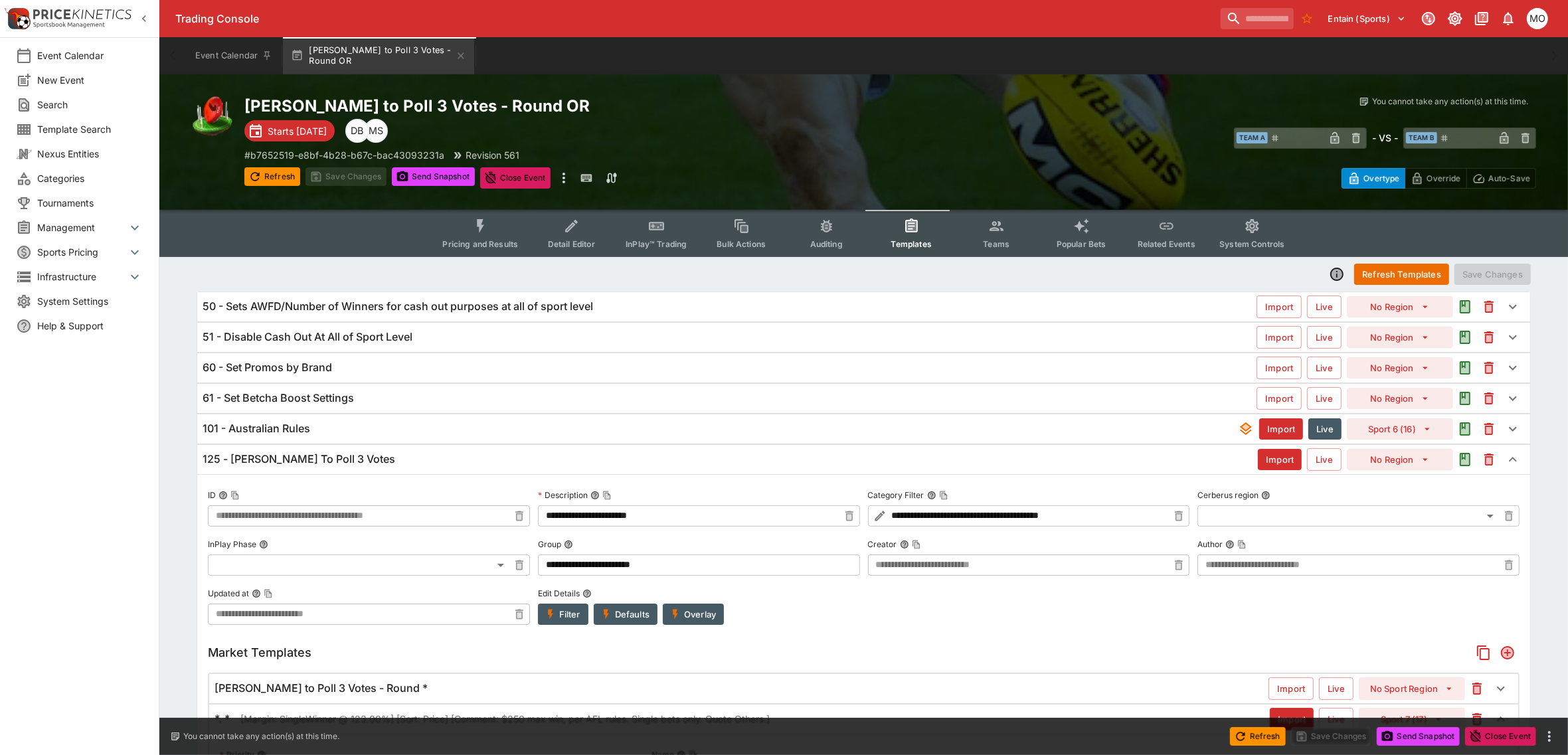
click at [478, 243] on span "Pricing and Results" at bounding box center [480, 245] width 76 height 10
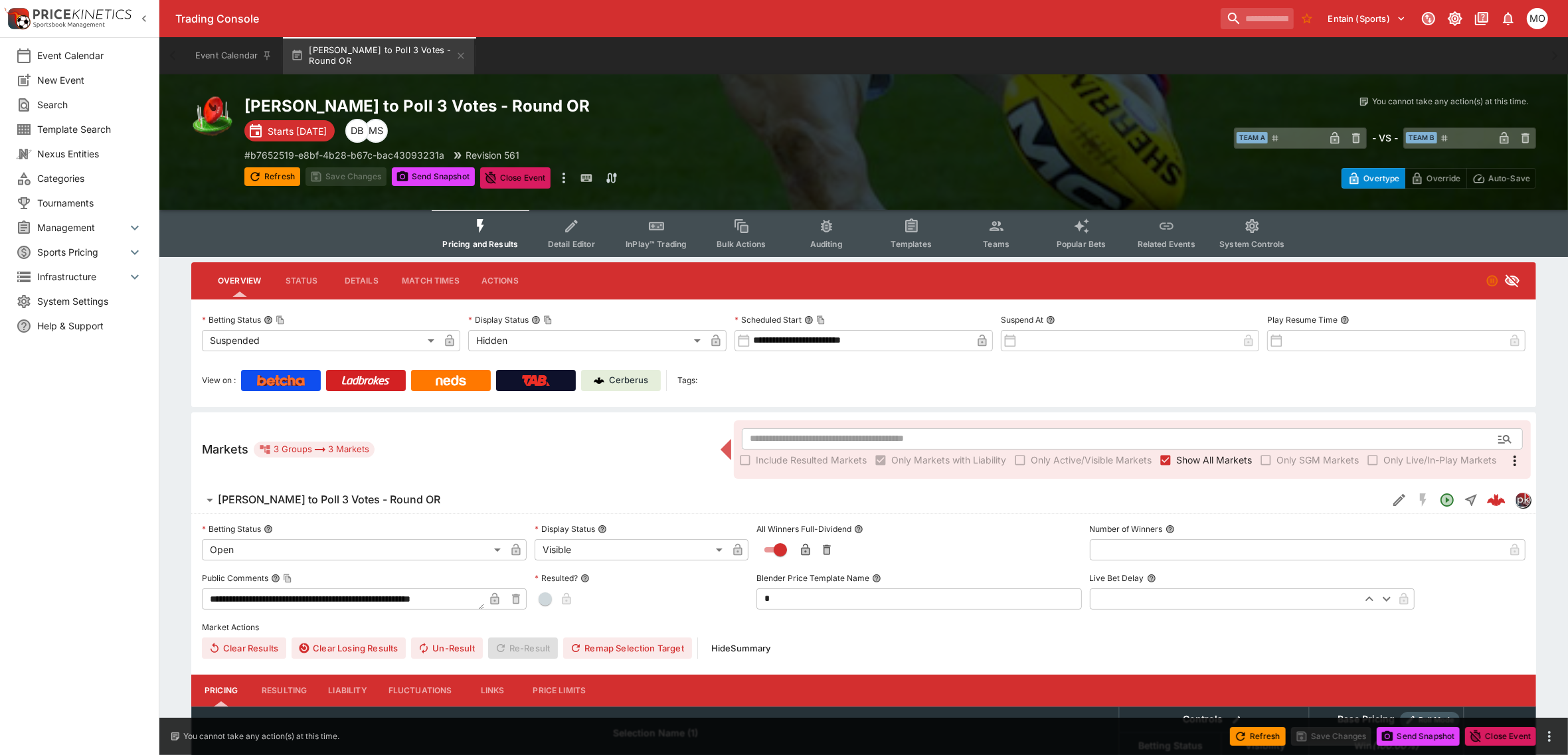
click at [620, 383] on p "Cerberus" at bounding box center [629, 380] width 39 height 14
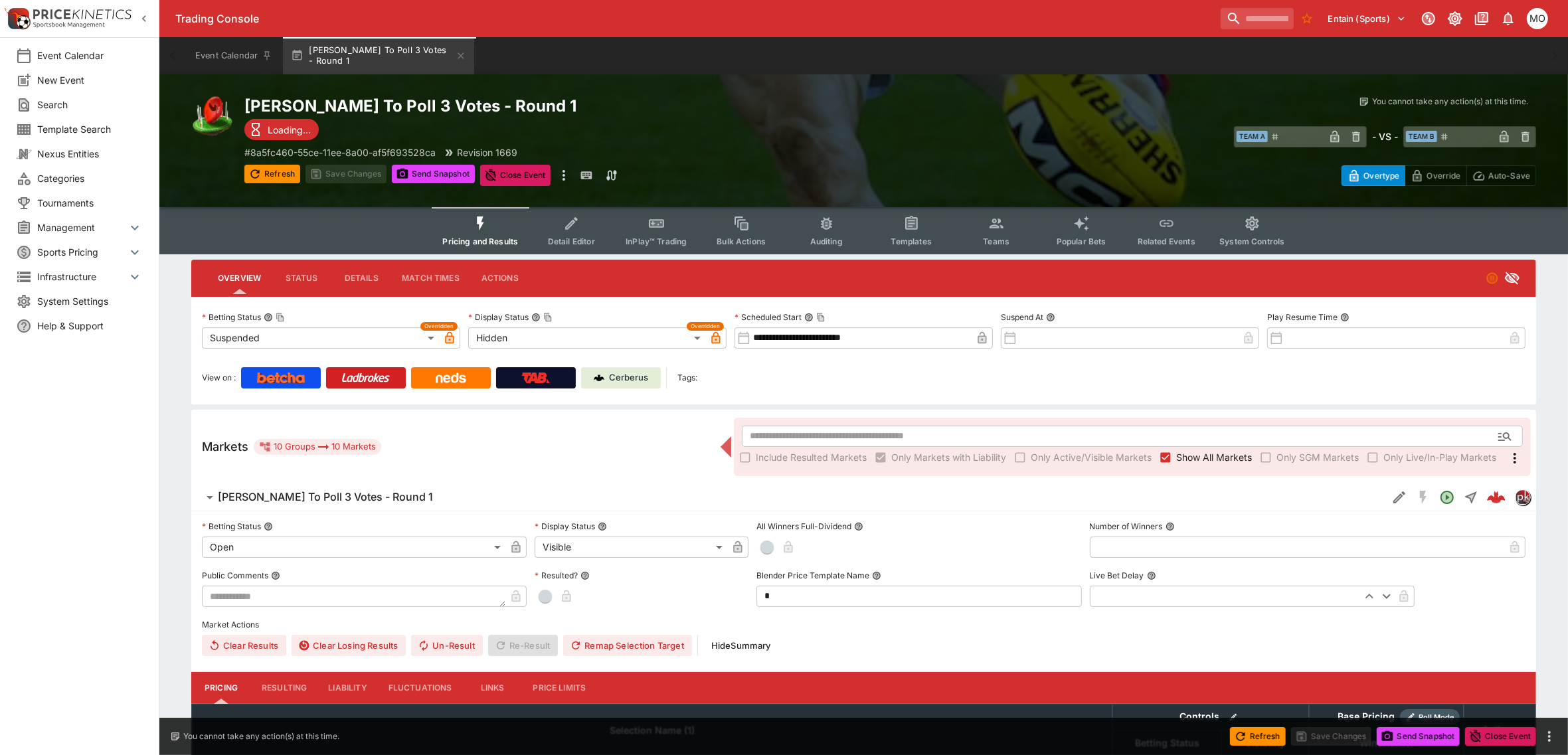
click at [904, 233] on button "Templates" at bounding box center [911, 231] width 85 height 48
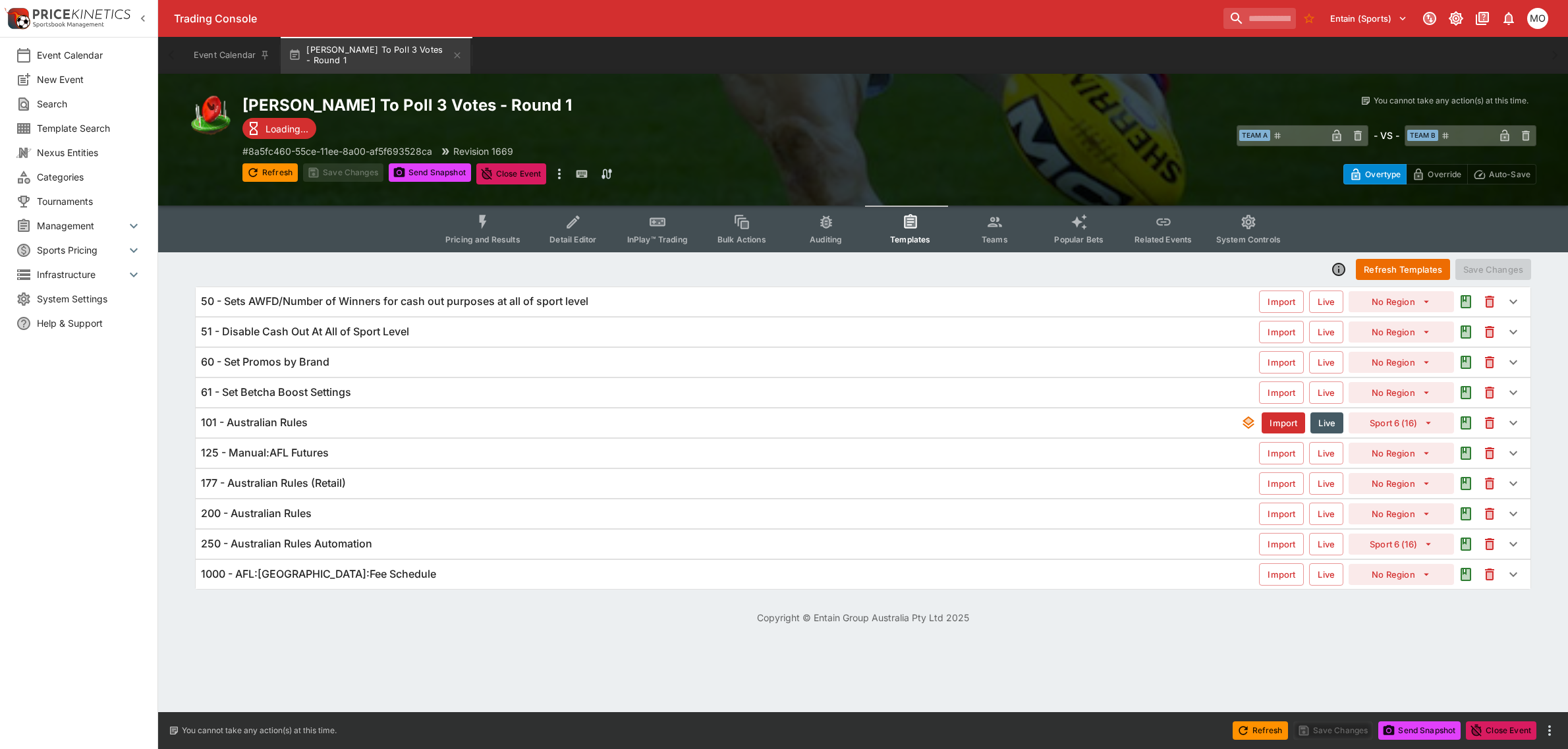
click at [468, 443] on div "125 - Manual:AFL Futures Import Live No Region" at bounding box center [862, 453] width 1335 height 29
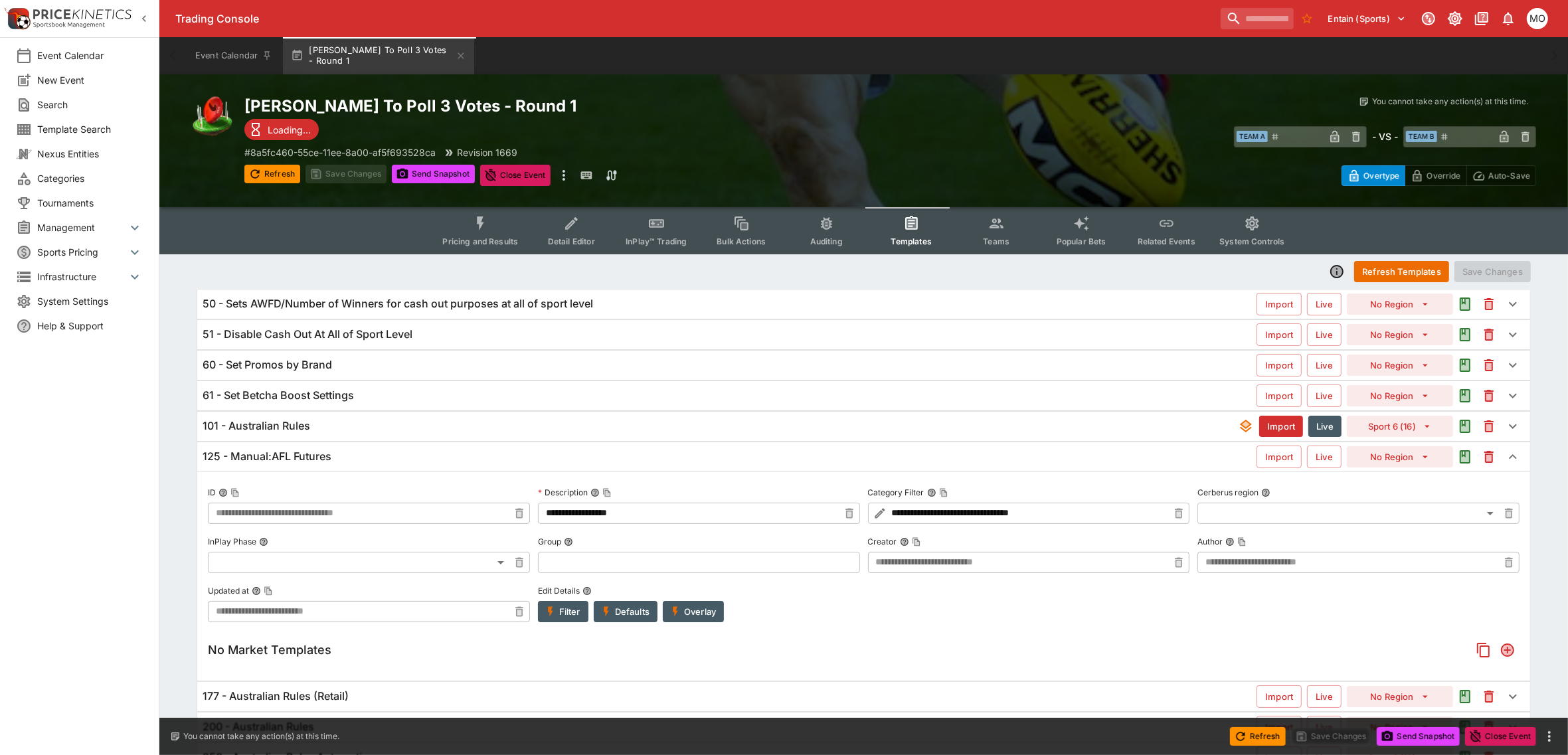
type input "**********"
click at [445, 431] on div "101 - Australian Rules" at bounding box center [720, 426] width 1035 height 14
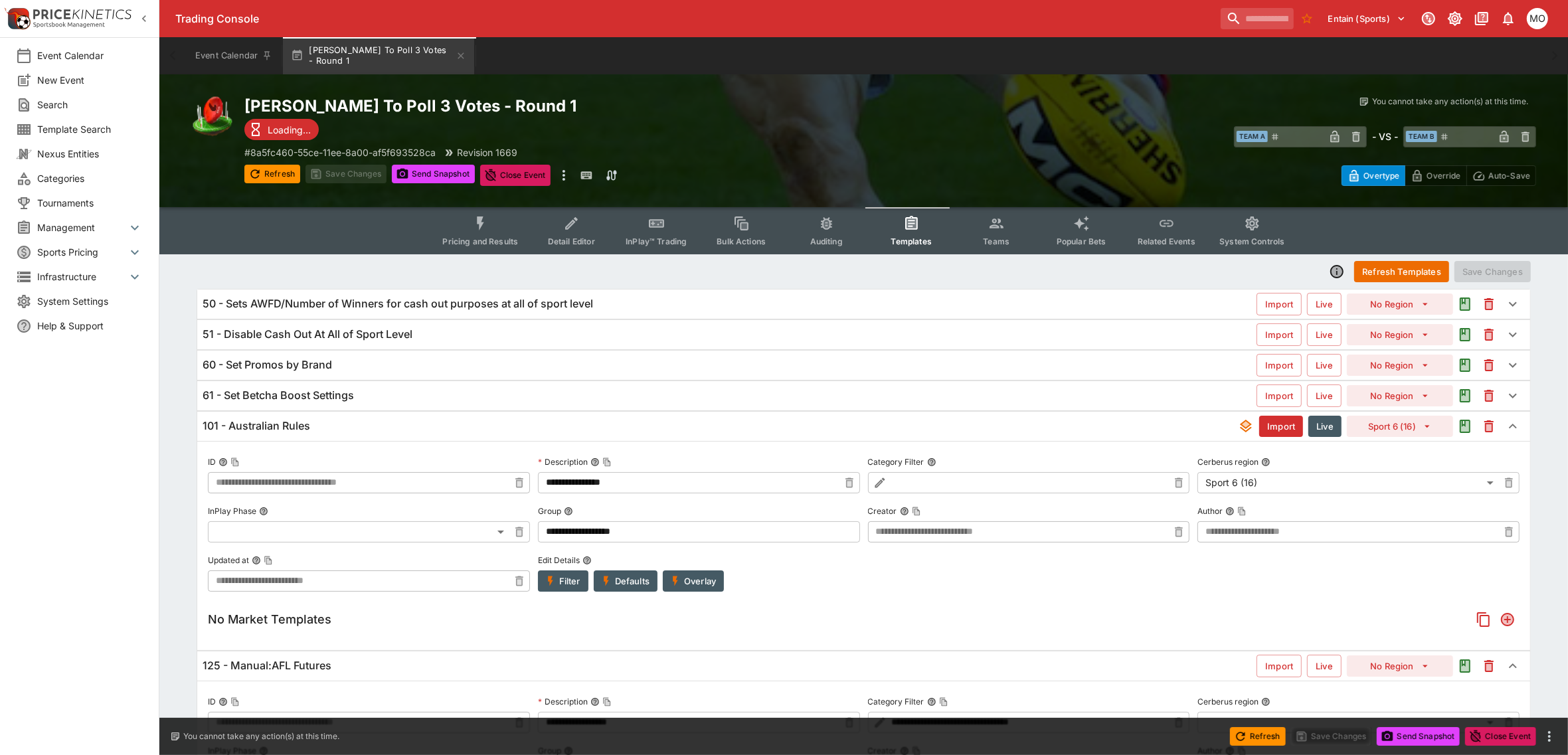
click at [448, 435] on div "101 - Australian Rules Import Live Sport 6 (16)" at bounding box center [863, 426] width 1333 height 29
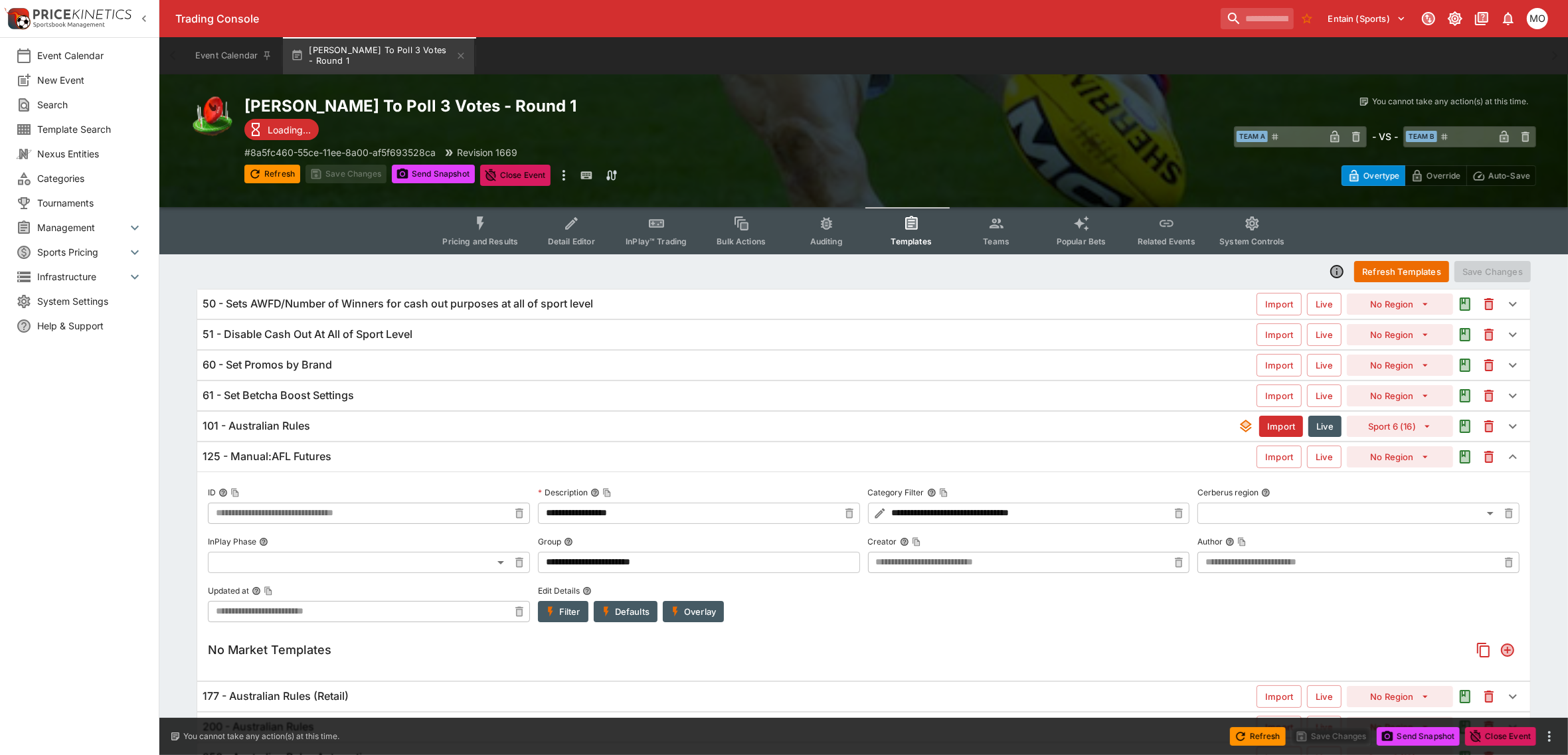
click at [693, 611] on button "Overlay" at bounding box center [694, 611] width 61 height 21
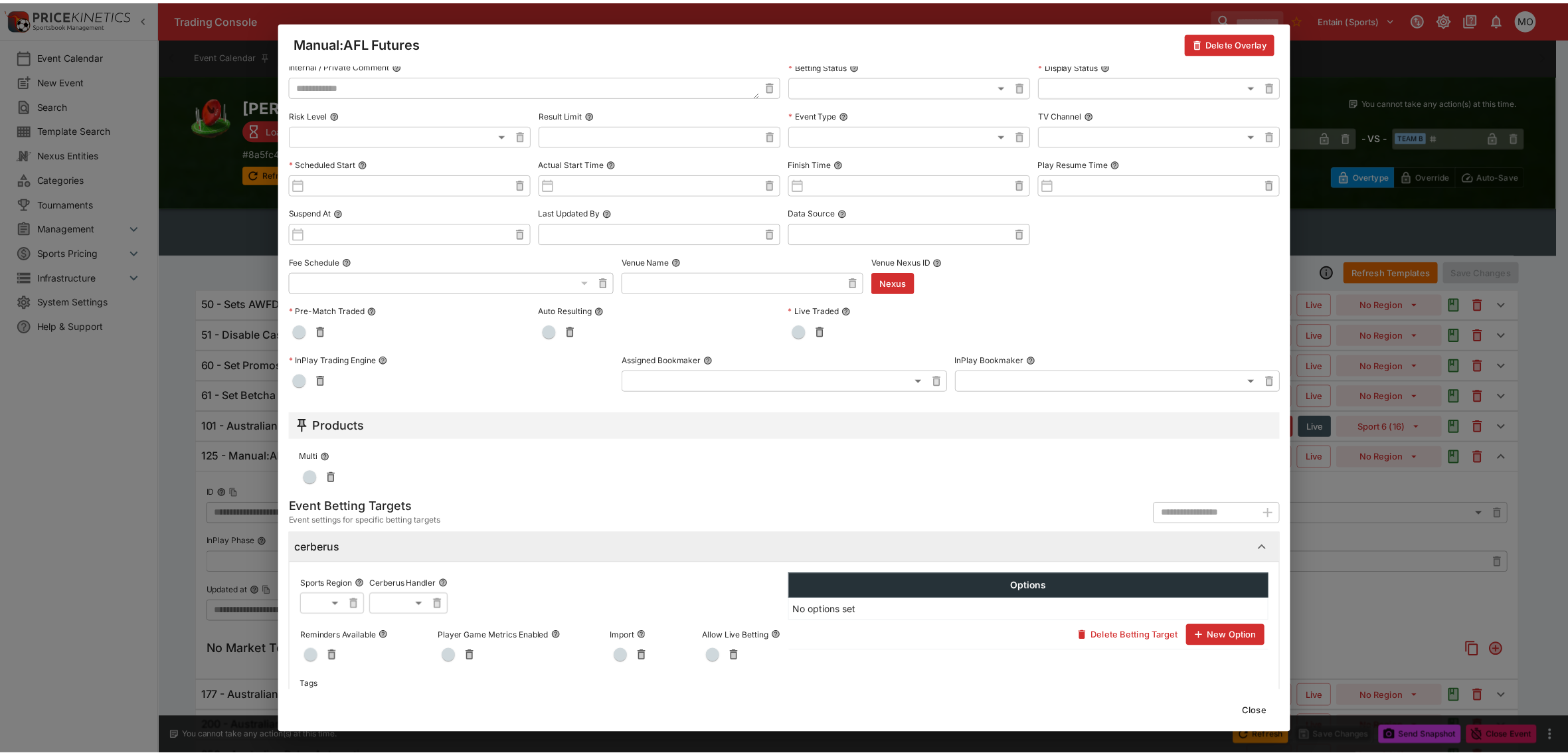
scroll to position [339, 0]
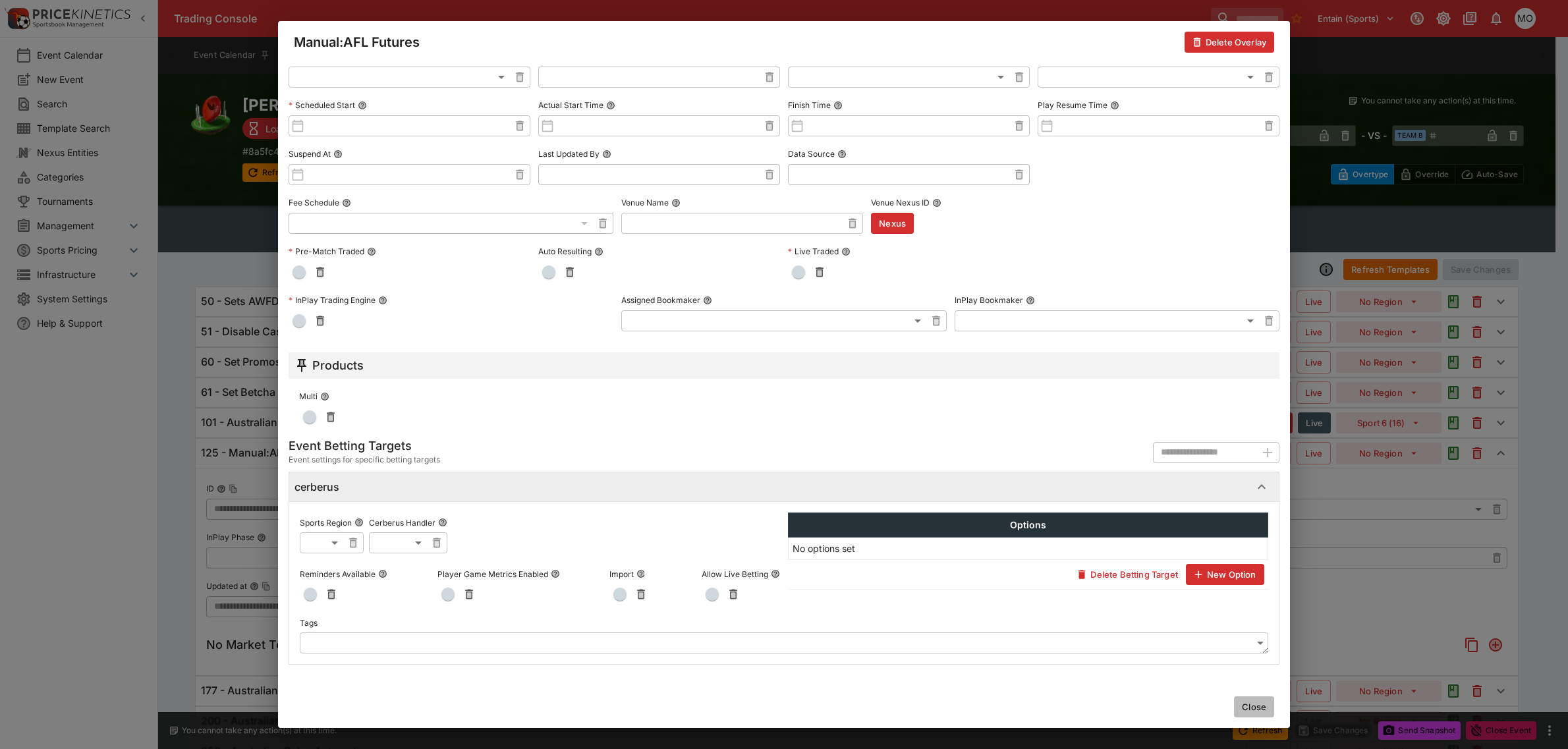
click at [1253, 703] on button "Close" at bounding box center [1254, 707] width 40 height 21
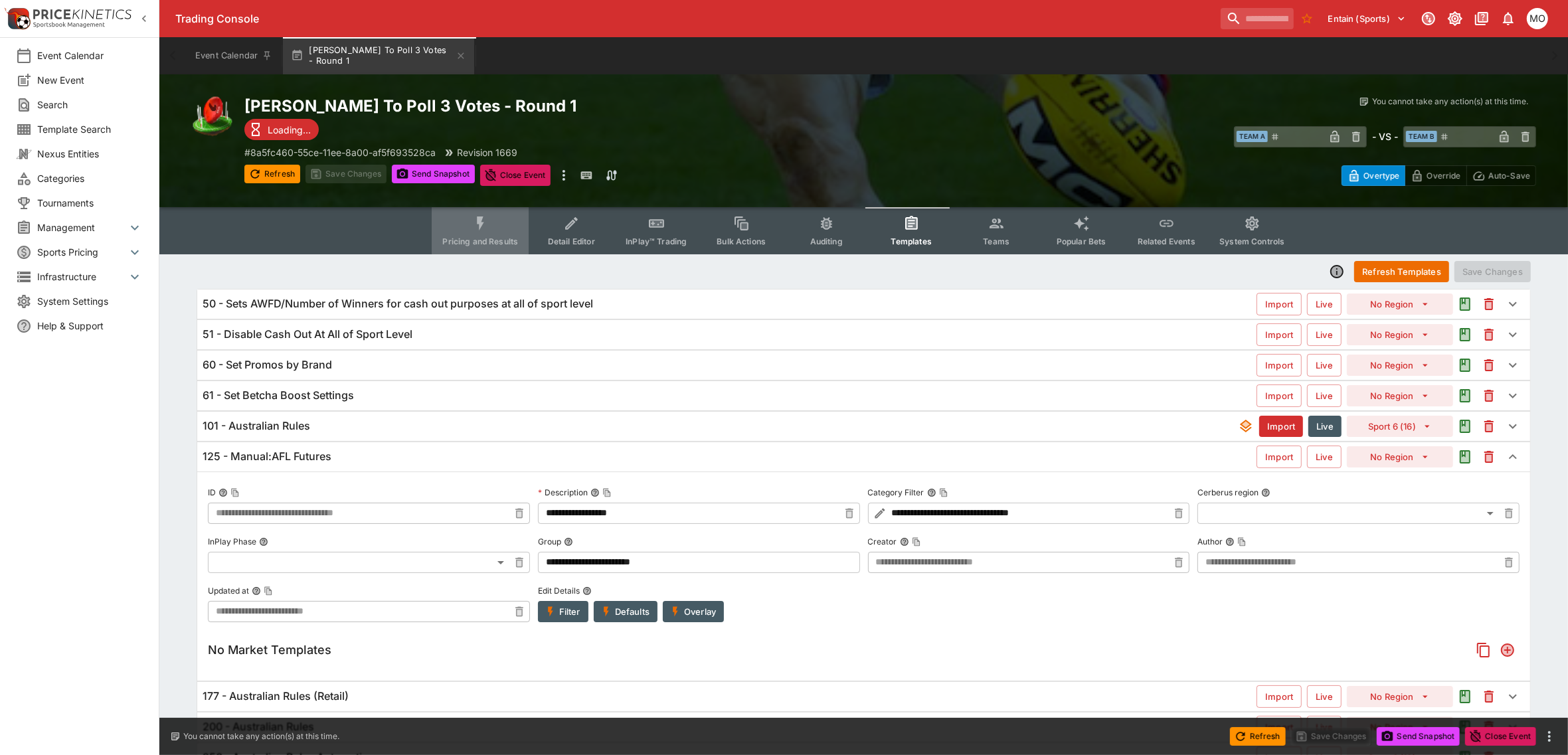
click at [483, 230] on icon "Event type filters" at bounding box center [481, 223] width 17 height 17
